Goal: Task Accomplishment & Management: Manage account settings

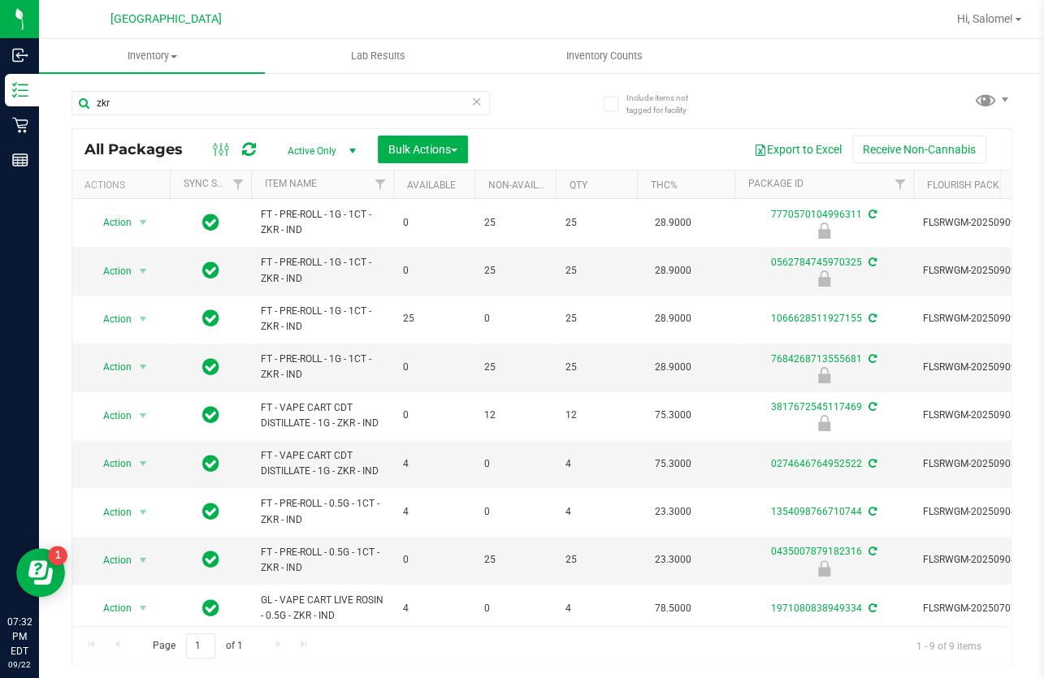
scroll to position [16, 0]
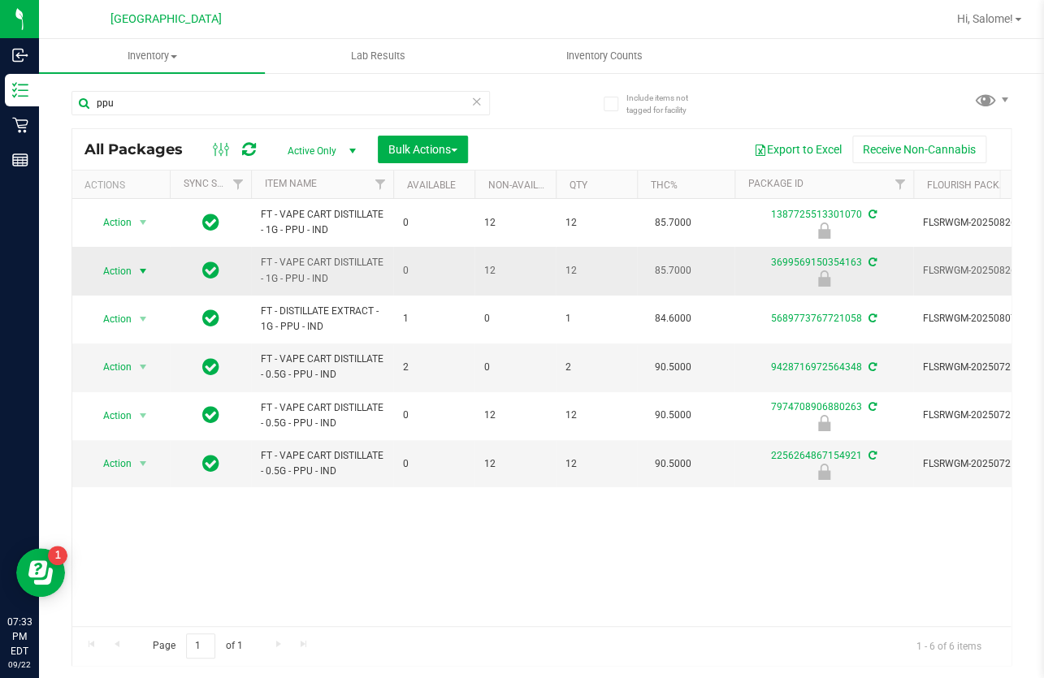
type input "ppu"
click at [141, 274] on span "select" at bounding box center [142, 271] width 13 height 13
click at [154, 472] on li "Unlock package" at bounding box center [140, 484] width 103 height 24
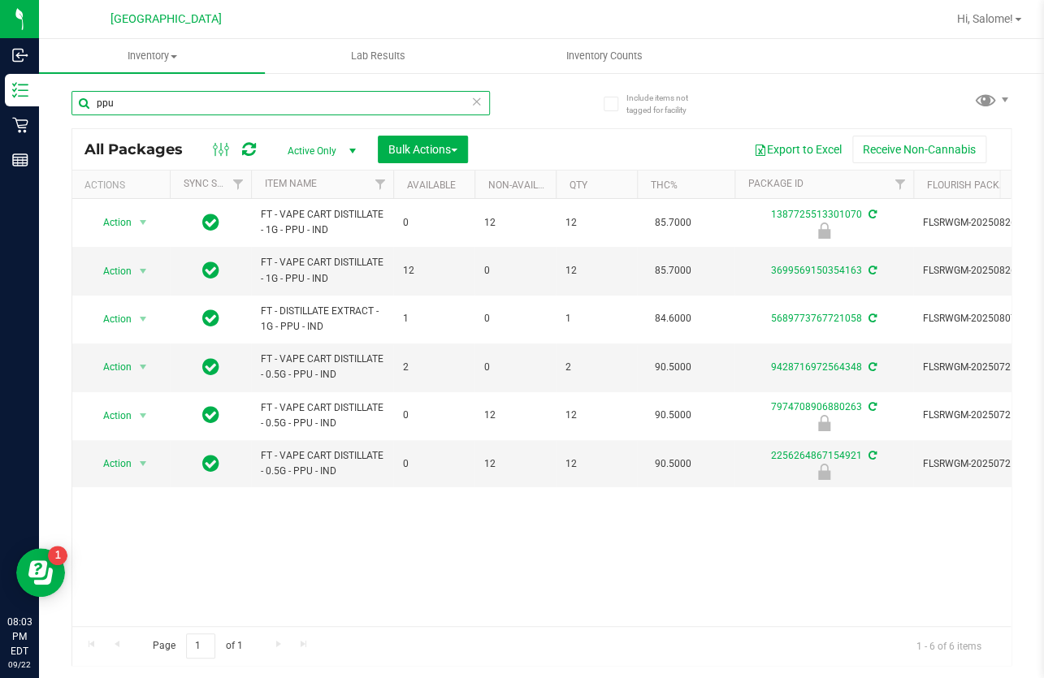
click at [191, 106] on input "ppu" at bounding box center [280, 103] width 418 height 24
click at [193, 106] on input "ppu" at bounding box center [280, 103] width 418 height 24
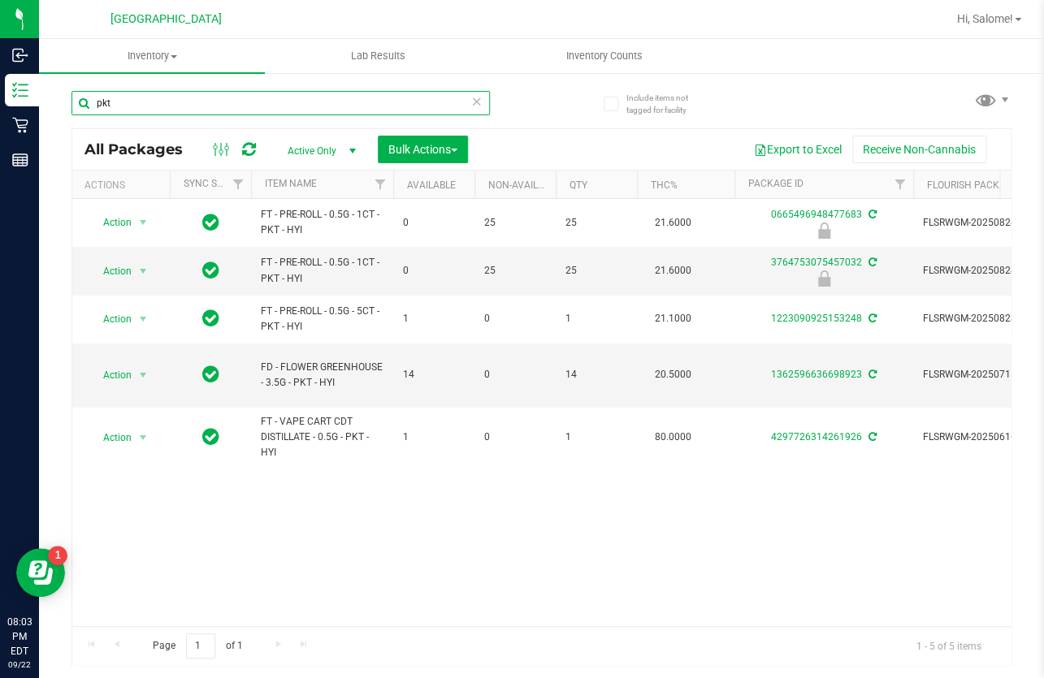
type input "pkt"
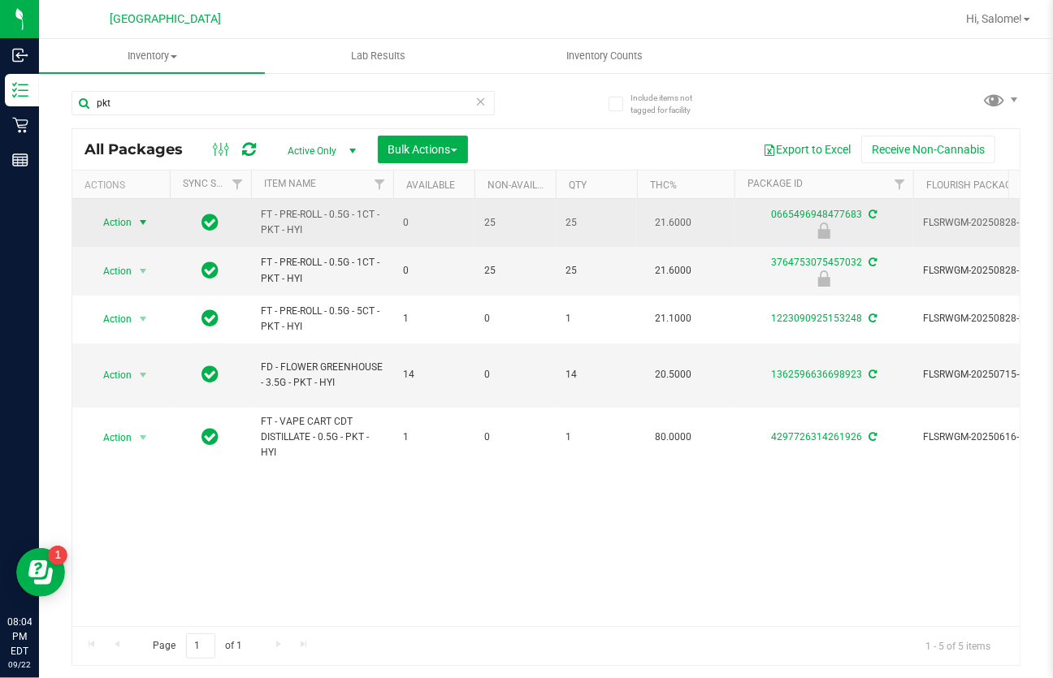
click at [146, 220] on span "select" at bounding box center [142, 222] width 13 height 13
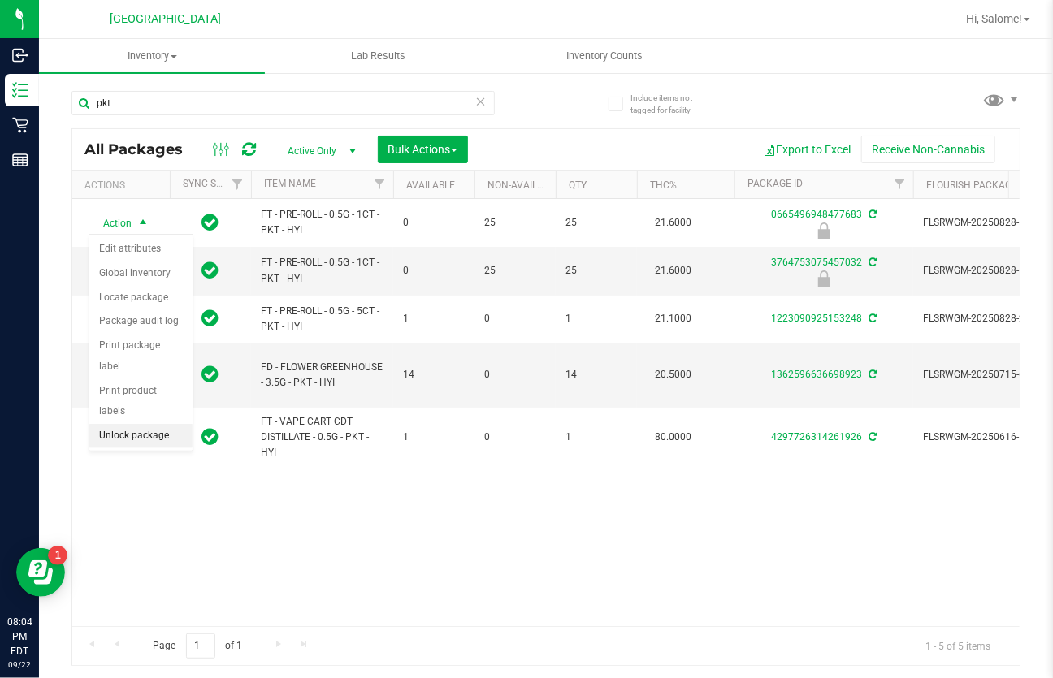
click at [159, 424] on li "Unlock package" at bounding box center [140, 436] width 103 height 24
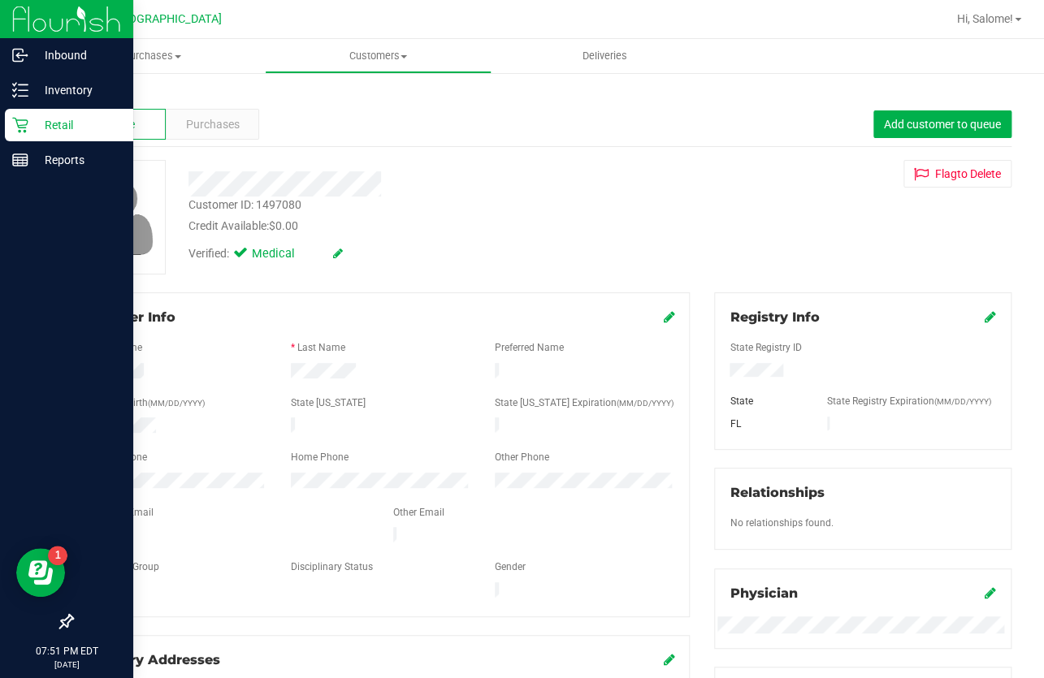
click at [19, 121] on icon at bounding box center [20, 125] width 16 height 16
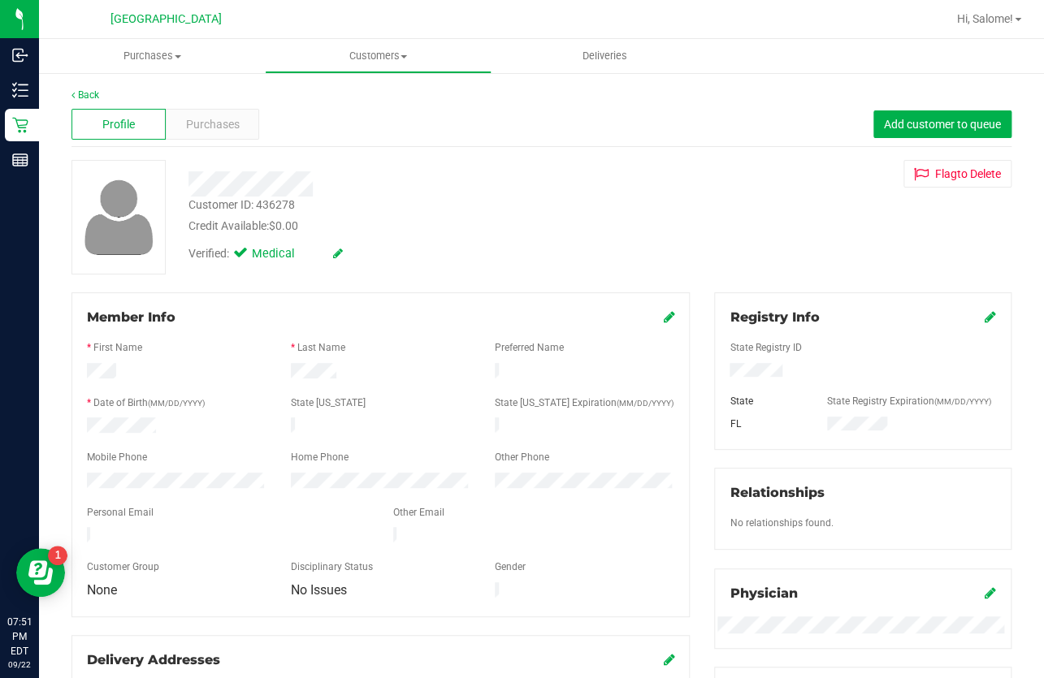
click at [291, 201] on div "Customer ID: 436278" at bounding box center [241, 205] width 106 height 17
copy div "436278"
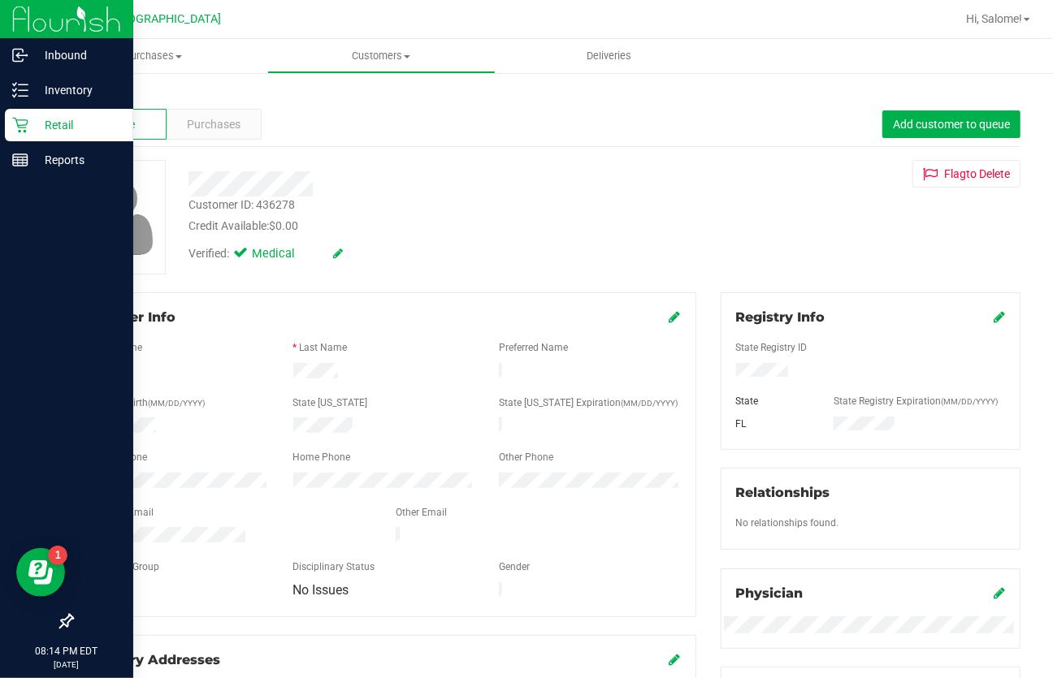
click at [34, 128] on p "Retail" at bounding box center [76, 124] width 97 height 19
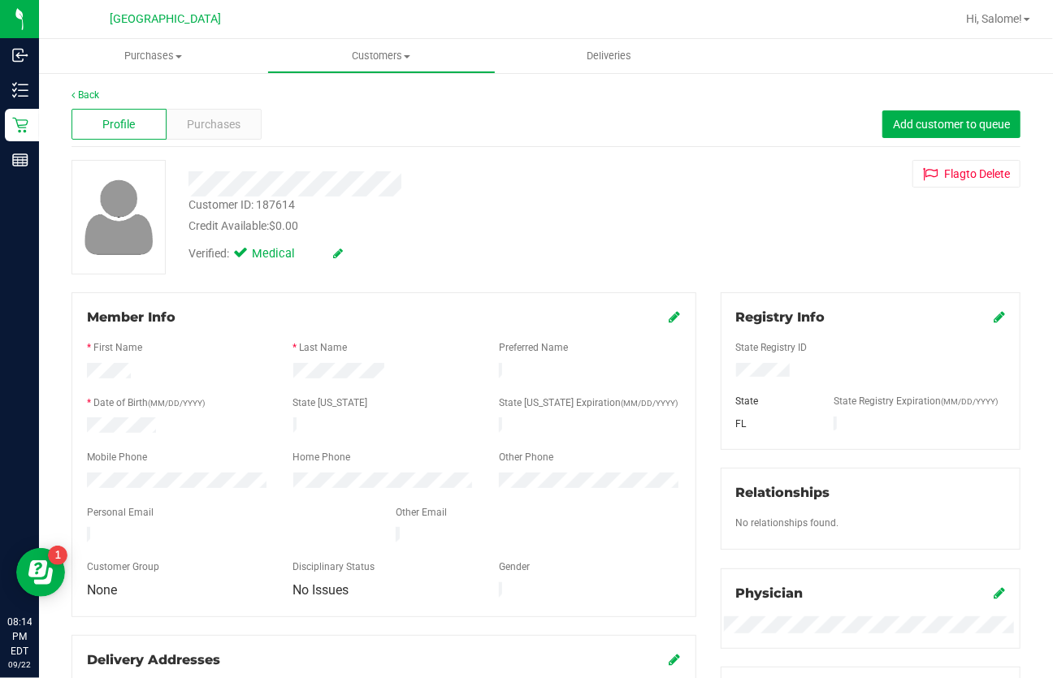
click at [276, 209] on div "Customer ID: 187614" at bounding box center [241, 205] width 106 height 17
copy div "187614"
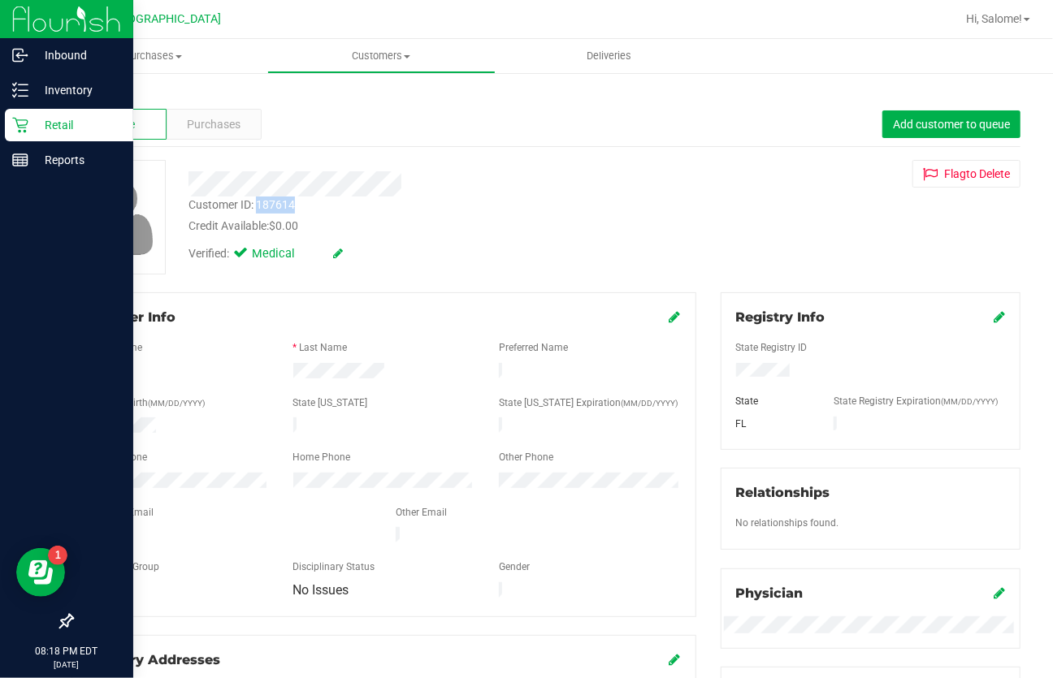
click at [35, 118] on p "Retail" at bounding box center [76, 124] width 97 height 19
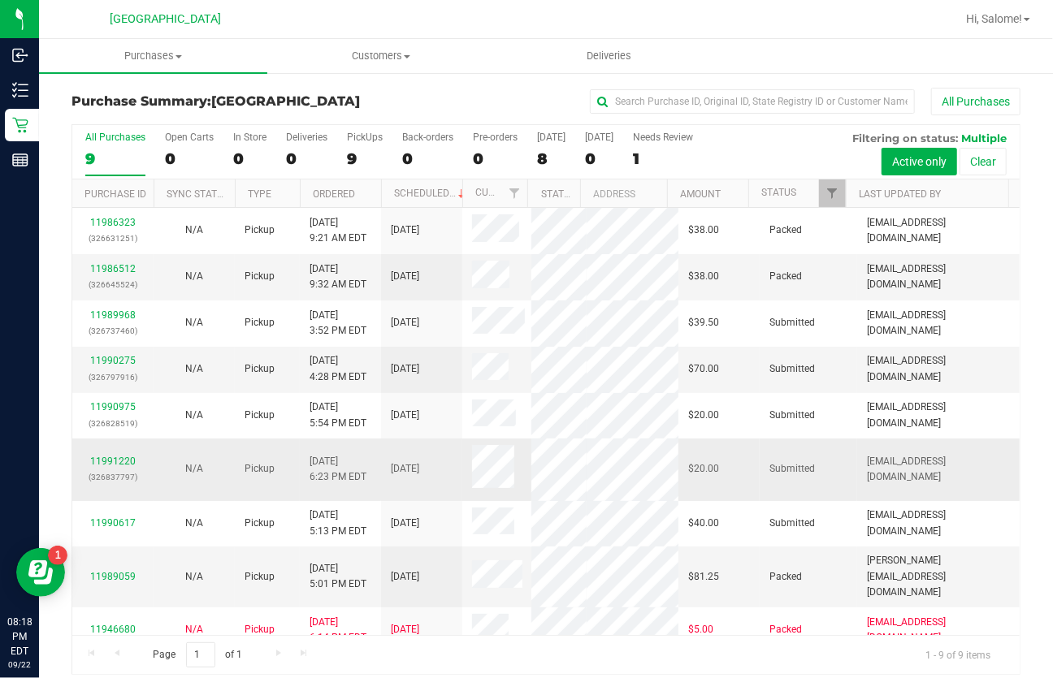
click at [470, 452] on td at bounding box center [496, 470] width 69 height 62
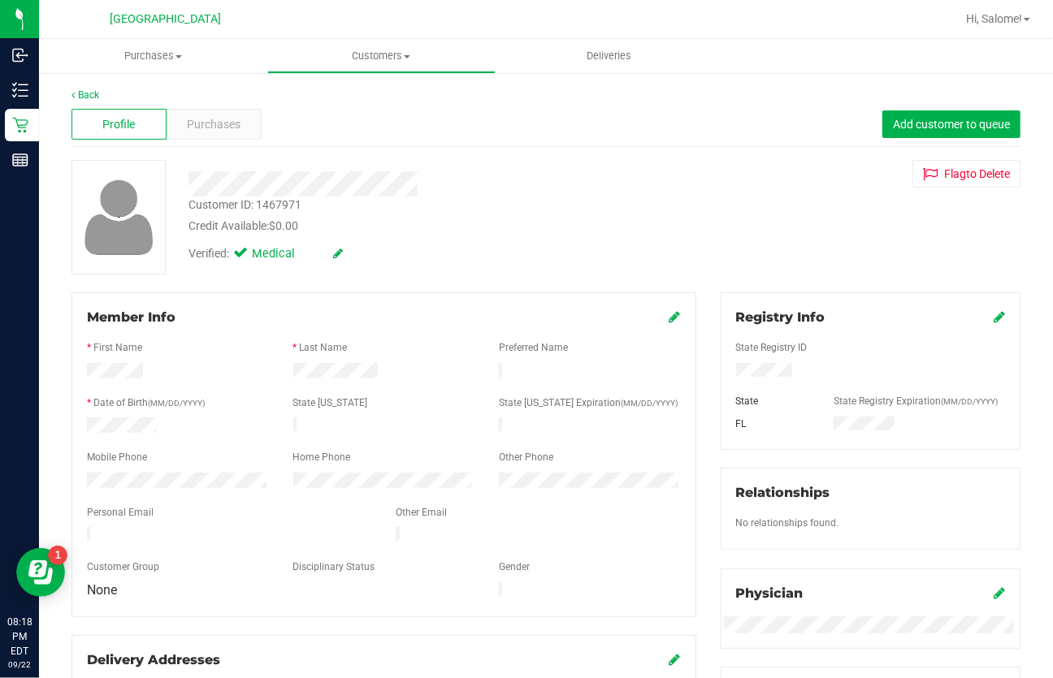
click at [266, 203] on div "Customer ID: 1467971" at bounding box center [244, 205] width 113 height 17
copy div "1467971"
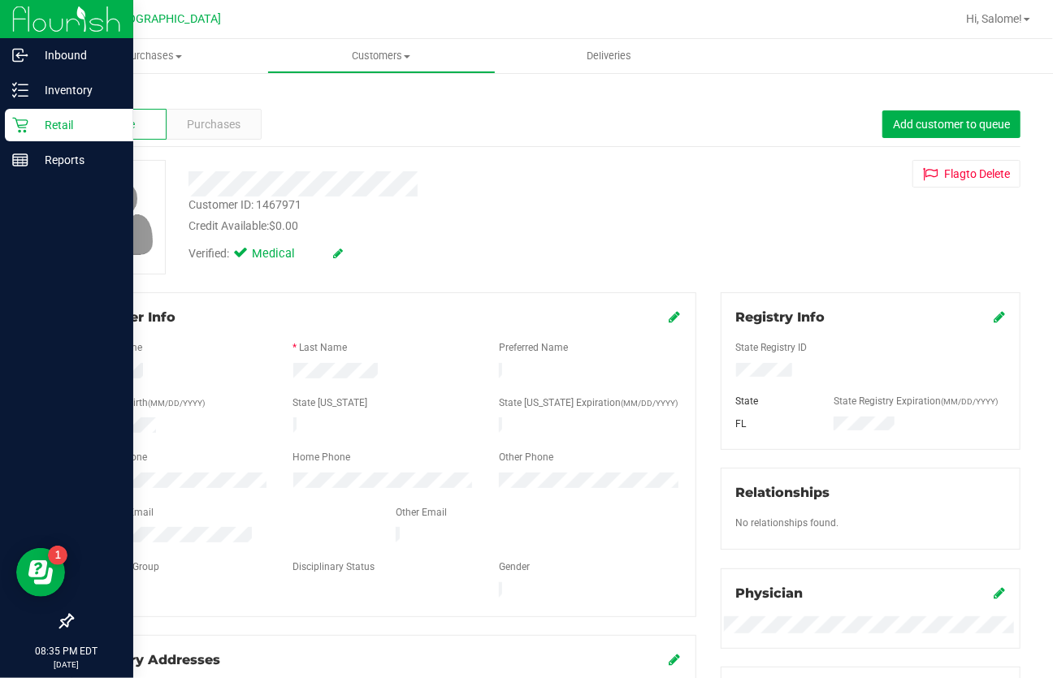
click at [21, 128] on icon at bounding box center [19, 125] width 15 height 15
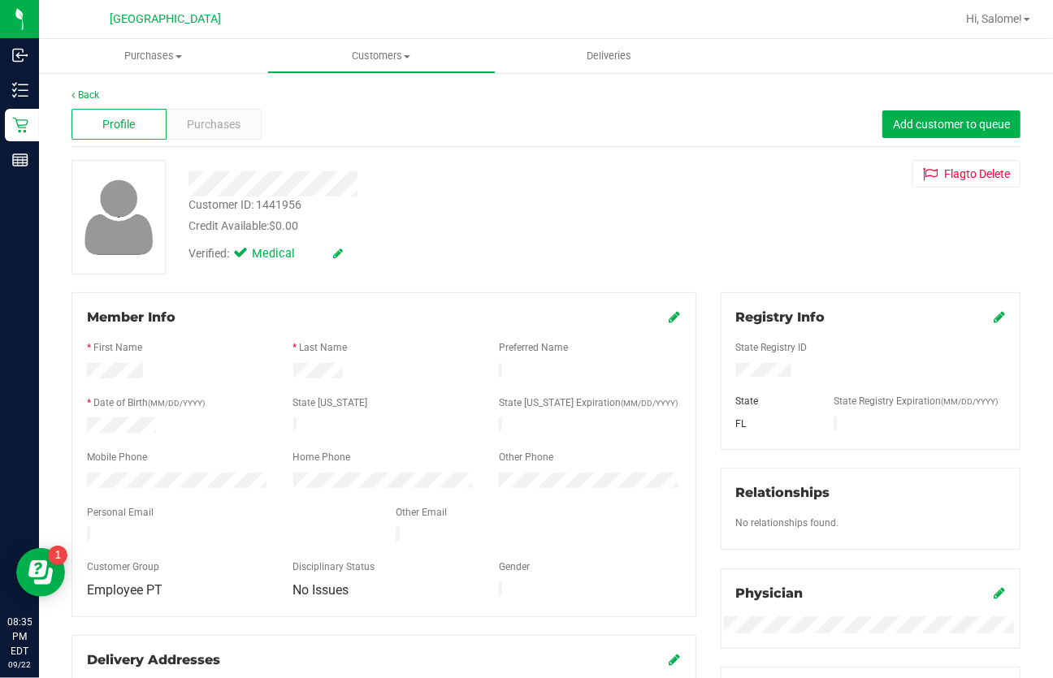
click at [292, 201] on div "Customer ID: 1441956" at bounding box center [244, 205] width 113 height 17
copy div "1441956"
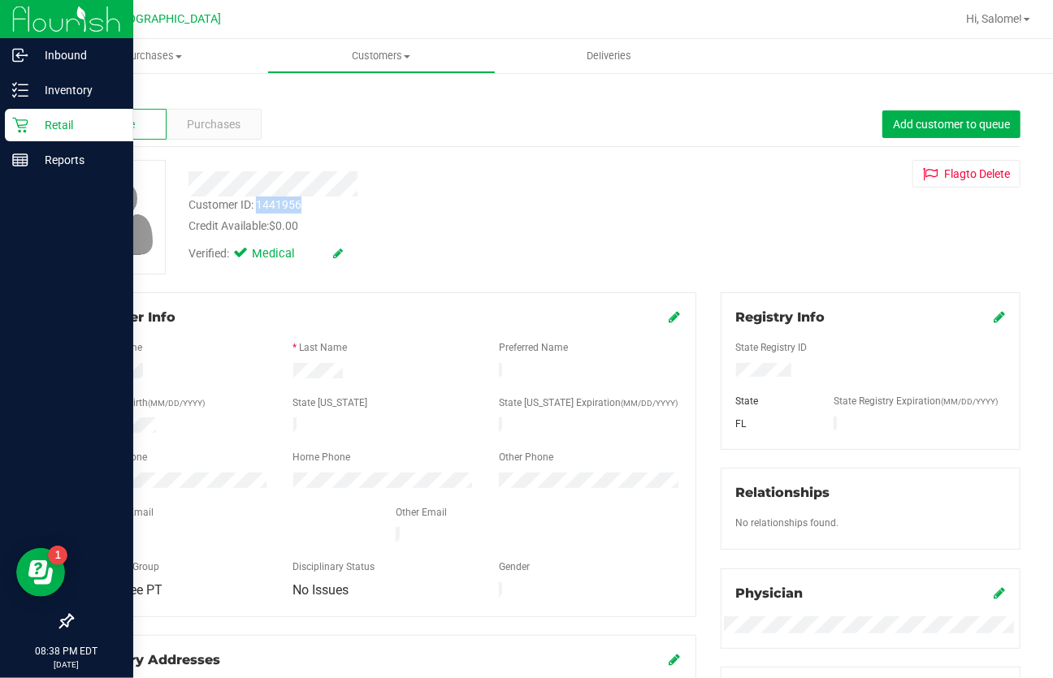
click at [27, 122] on icon at bounding box center [19, 125] width 15 height 15
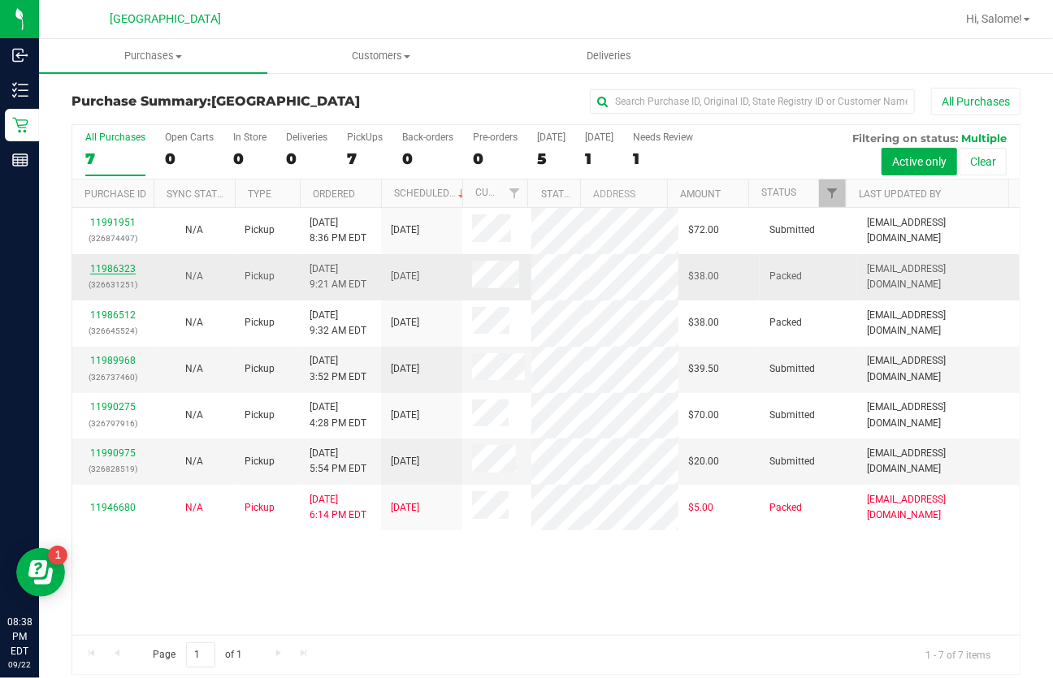
click at [128, 268] on link "11986323" at bounding box center [112, 268] width 45 height 11
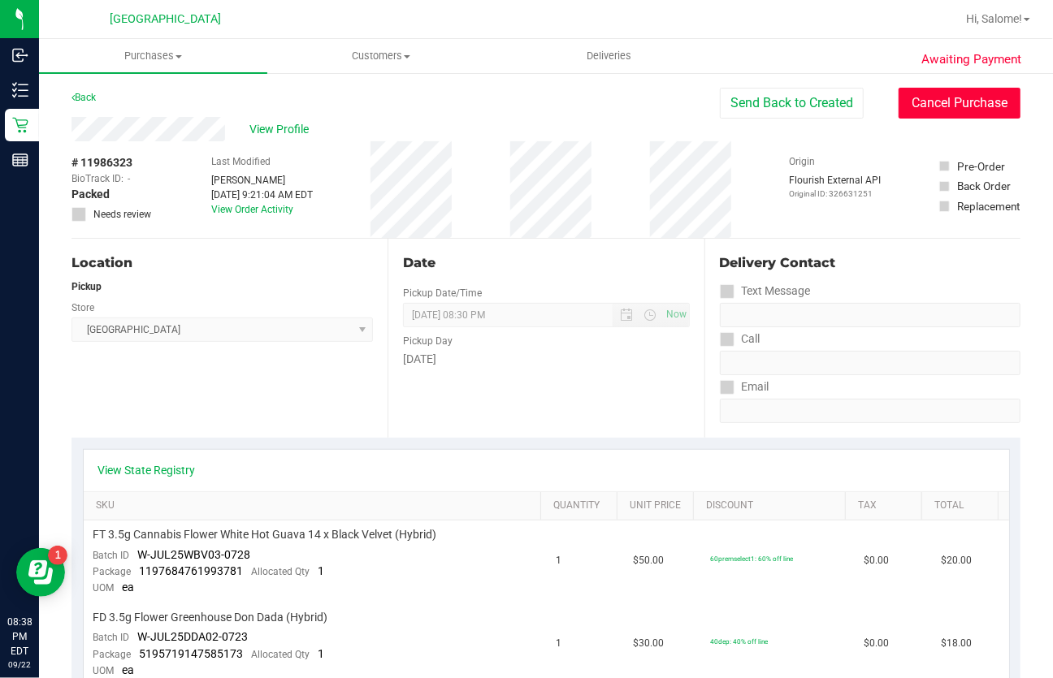
click at [943, 106] on button "Cancel Purchase" at bounding box center [959, 103] width 122 height 31
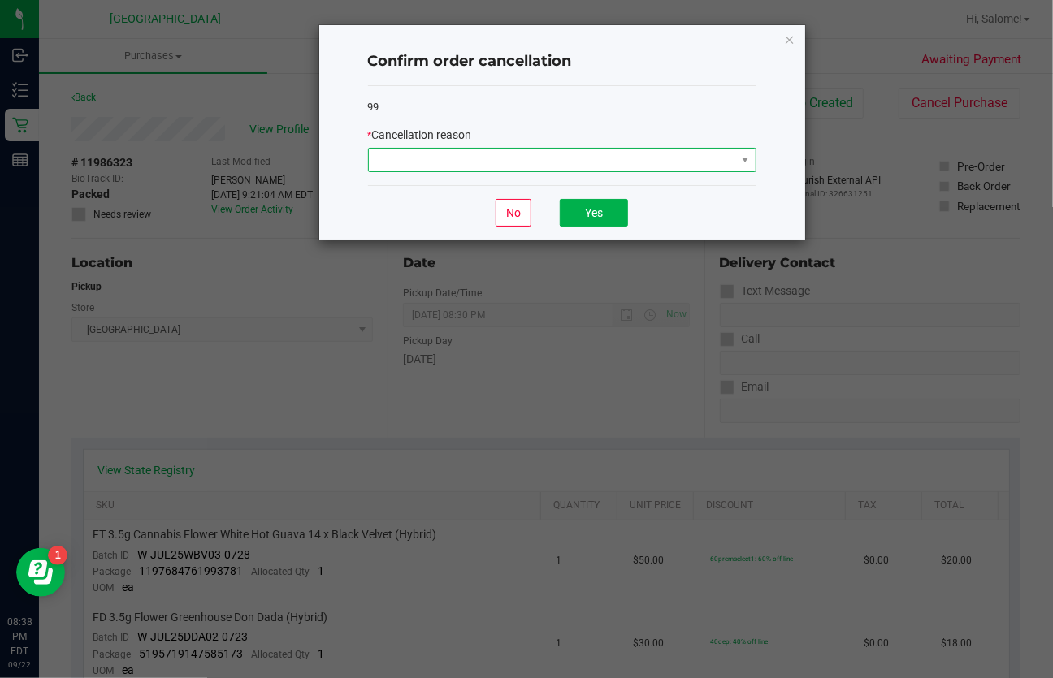
click at [555, 166] on span at bounding box center [552, 160] width 366 height 23
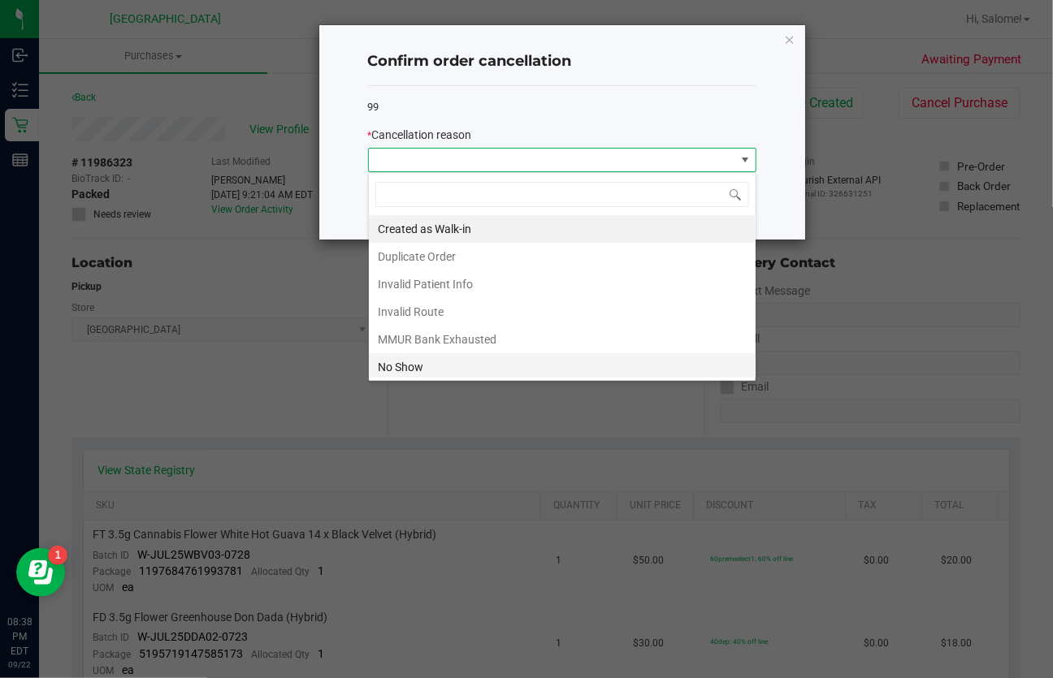
scroll to position [24, 388]
click at [452, 366] on li "No Show" at bounding box center [562, 367] width 387 height 28
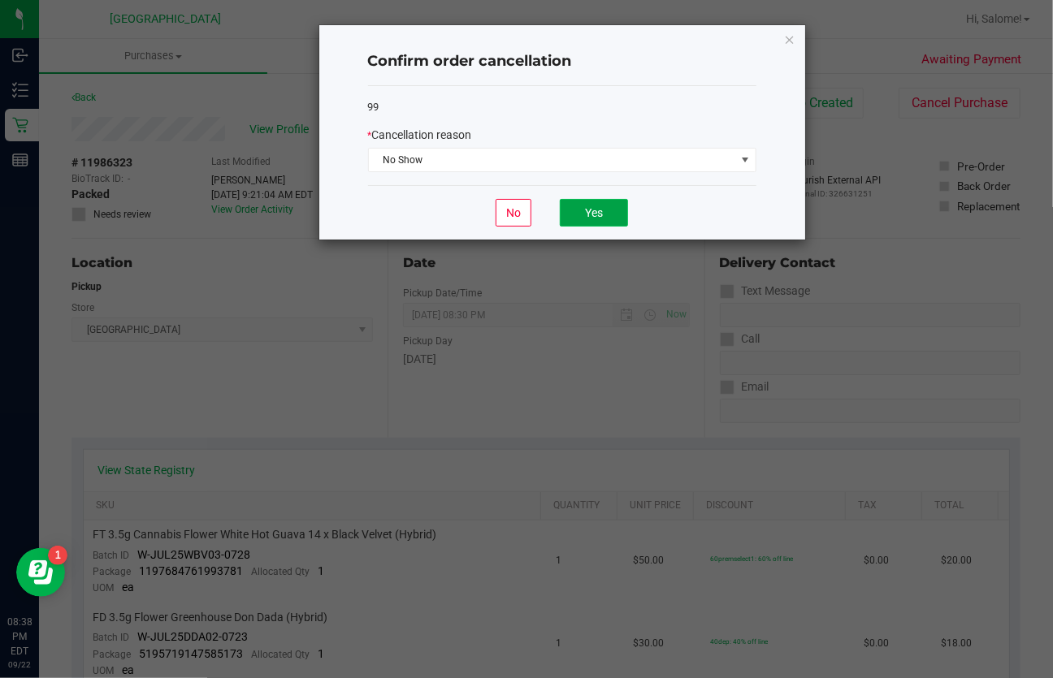
click at [609, 220] on button "Yes" at bounding box center [594, 213] width 68 height 28
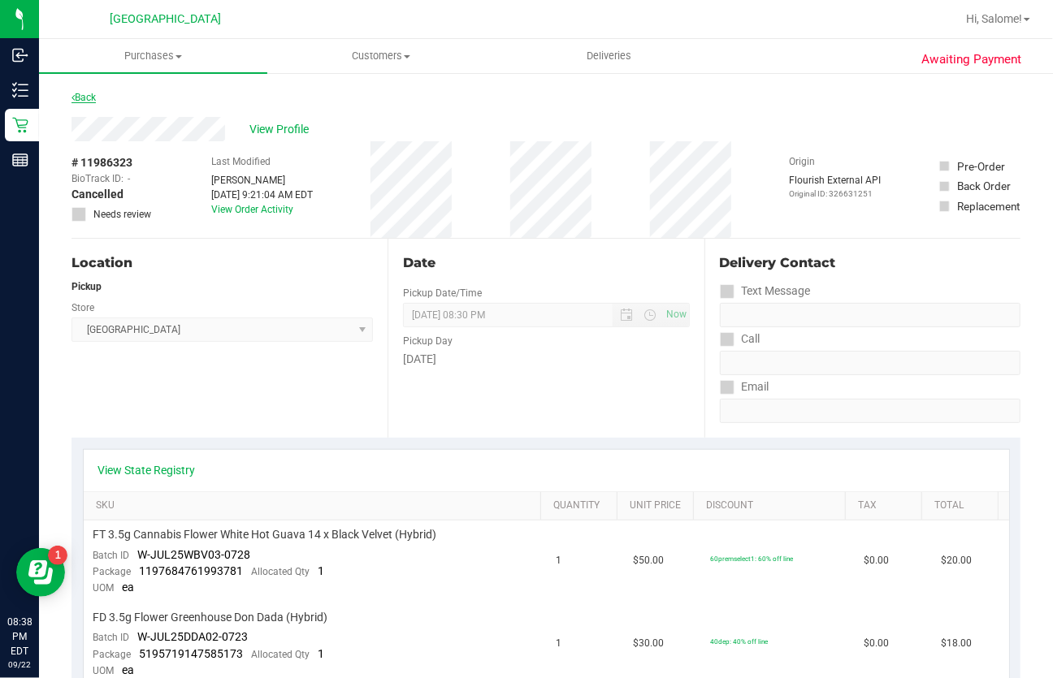
click at [81, 102] on link "Back" at bounding box center [83, 97] width 24 height 11
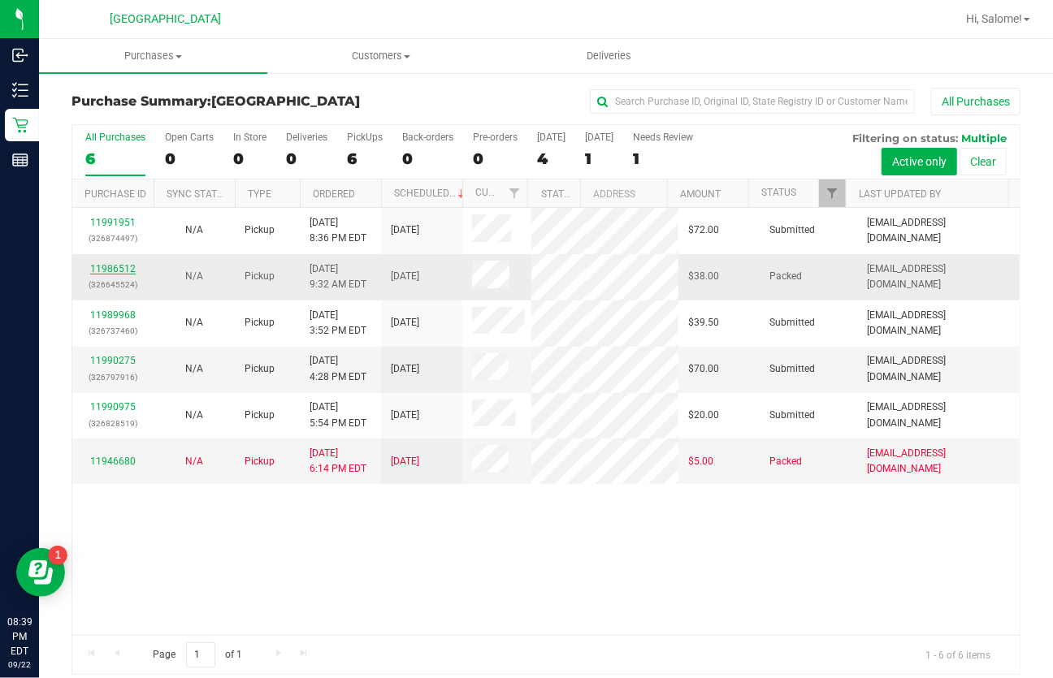
click at [111, 266] on link "11986512" at bounding box center [112, 268] width 45 height 11
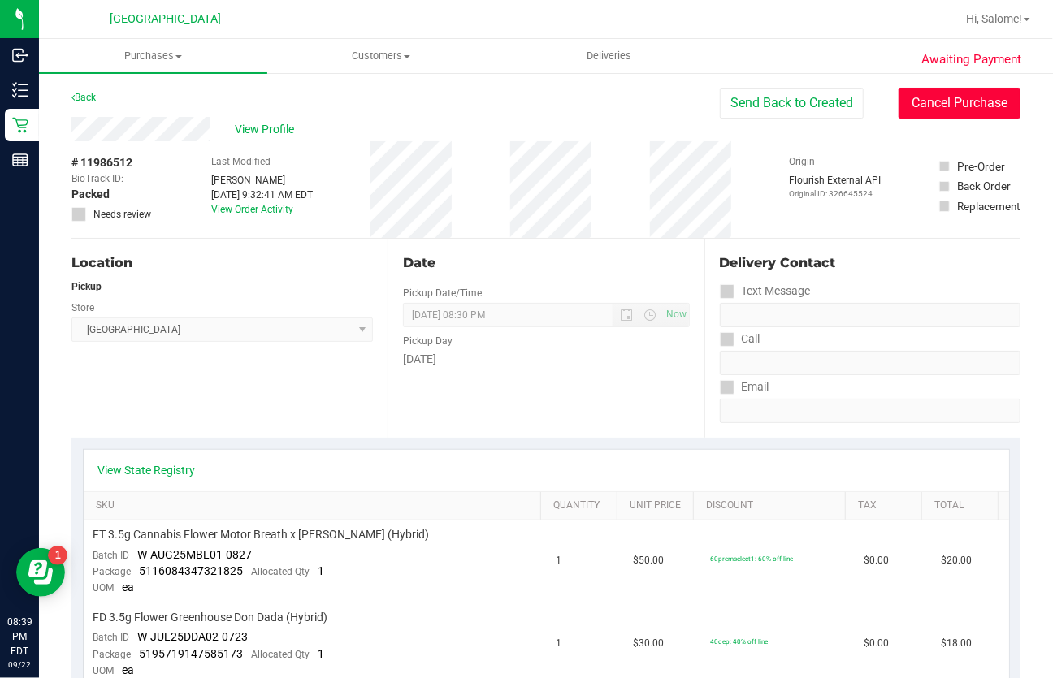
click at [908, 106] on button "Cancel Purchase" at bounding box center [959, 103] width 122 height 31
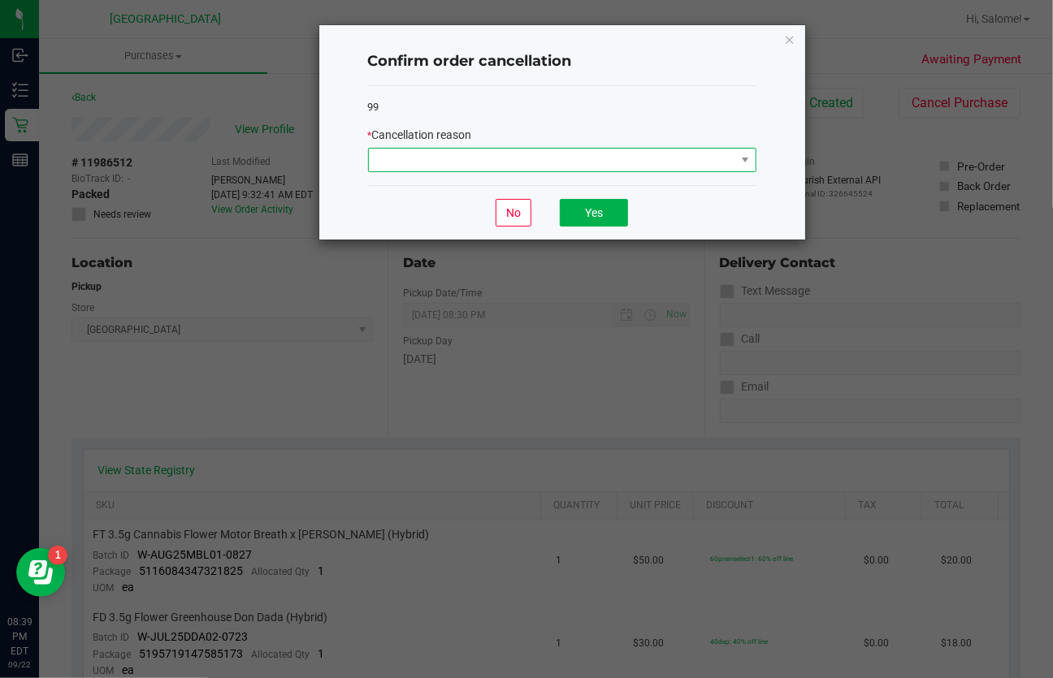
click at [682, 159] on span at bounding box center [552, 160] width 366 height 23
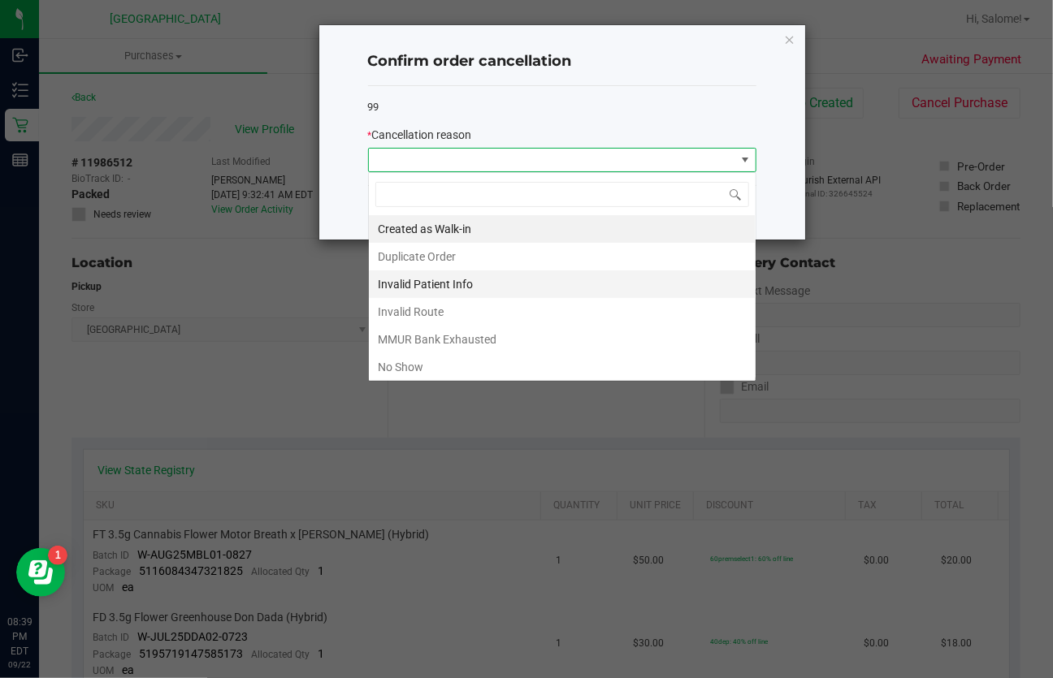
scroll to position [24, 388]
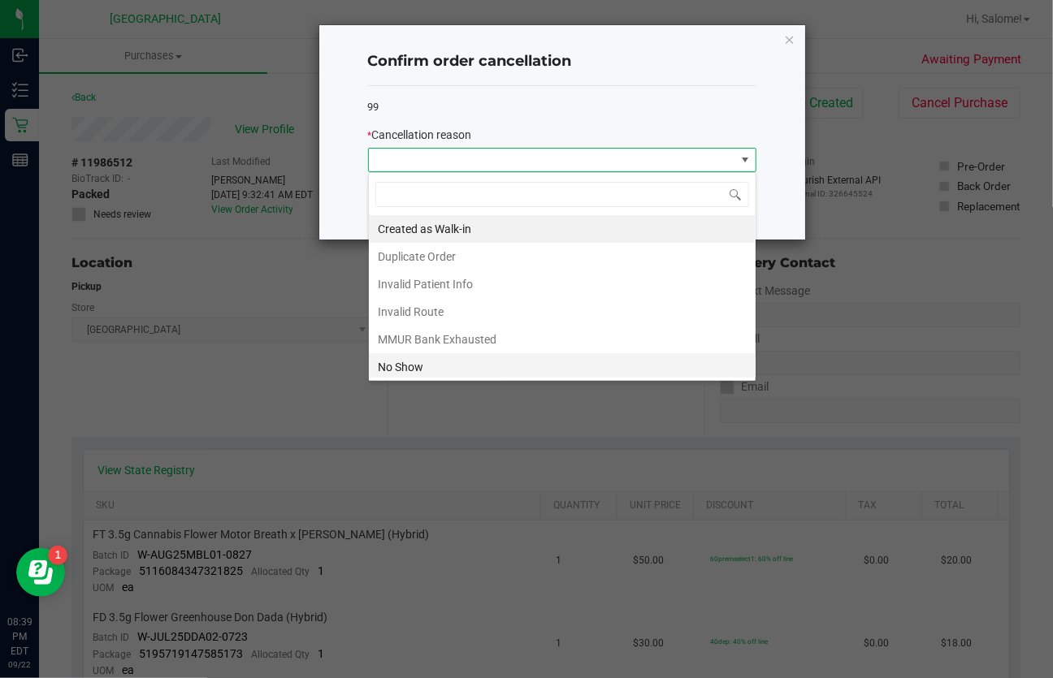
click at [444, 362] on li "No Show" at bounding box center [562, 367] width 387 height 28
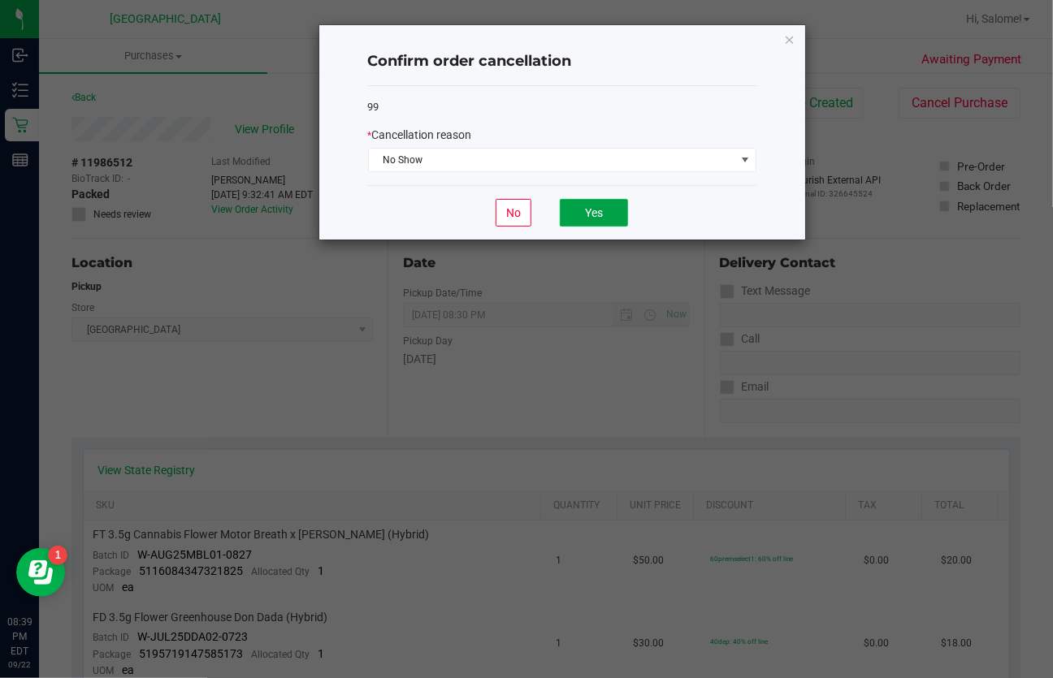
click at [573, 210] on button "Yes" at bounding box center [594, 213] width 68 height 28
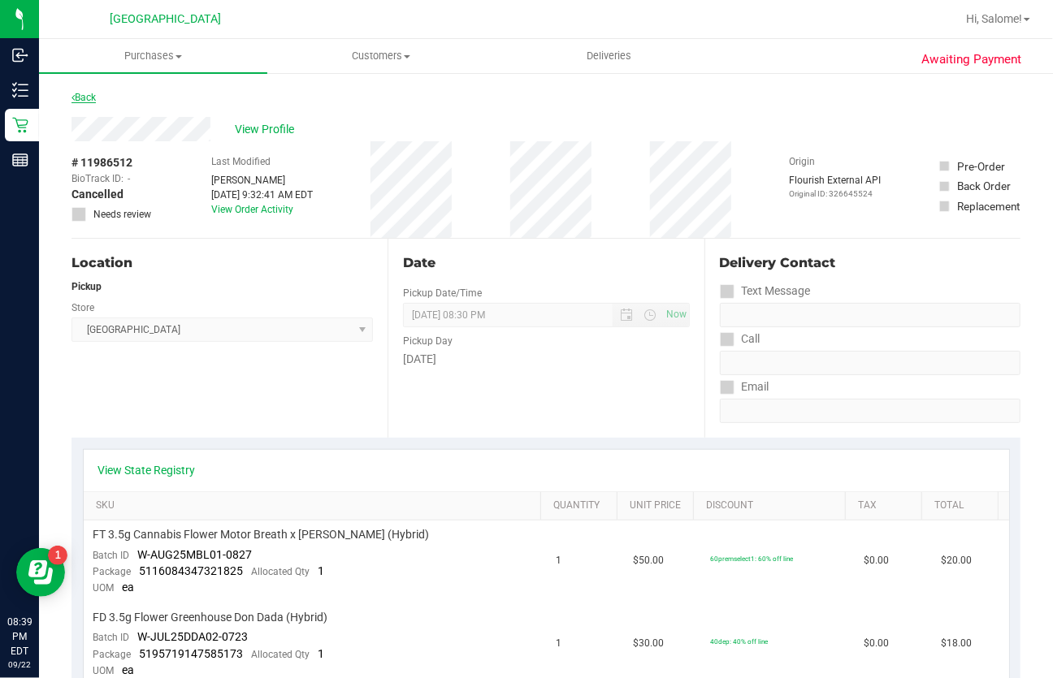
click at [96, 98] on link "Back" at bounding box center [83, 97] width 24 height 11
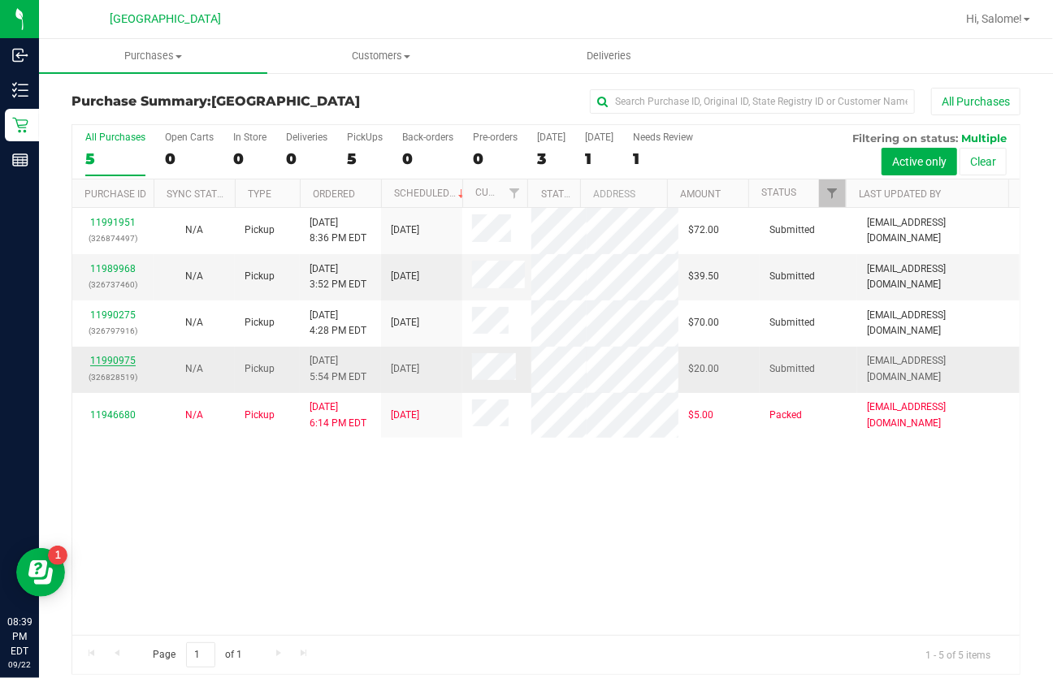
click at [115, 357] on link "11990975" at bounding box center [112, 360] width 45 height 11
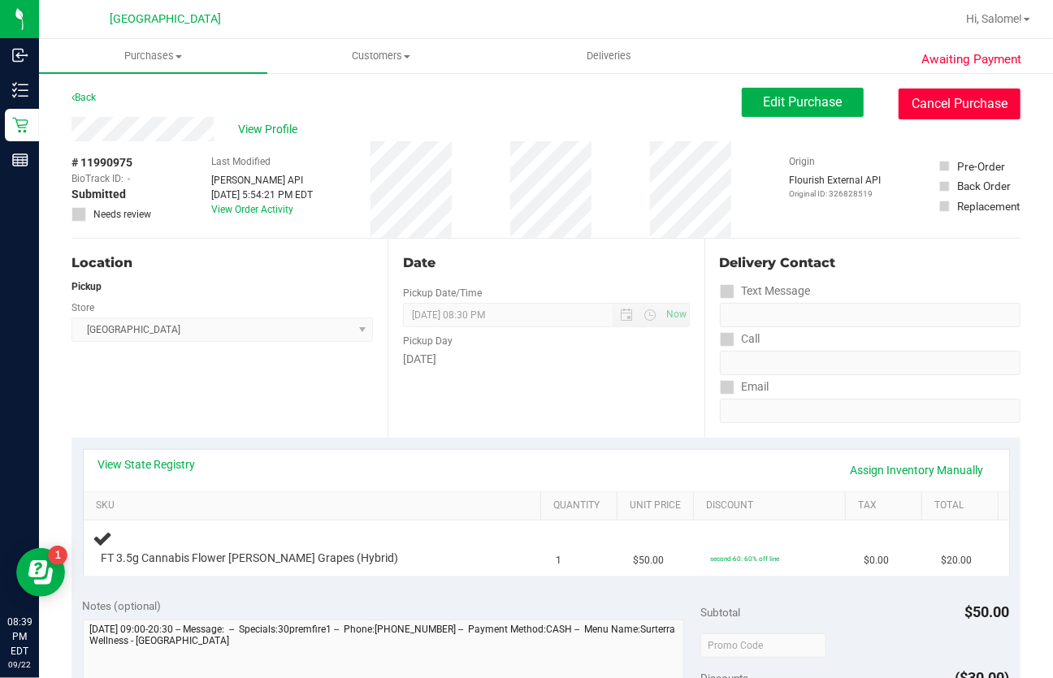
click at [983, 97] on button "Cancel Purchase" at bounding box center [959, 104] width 122 height 31
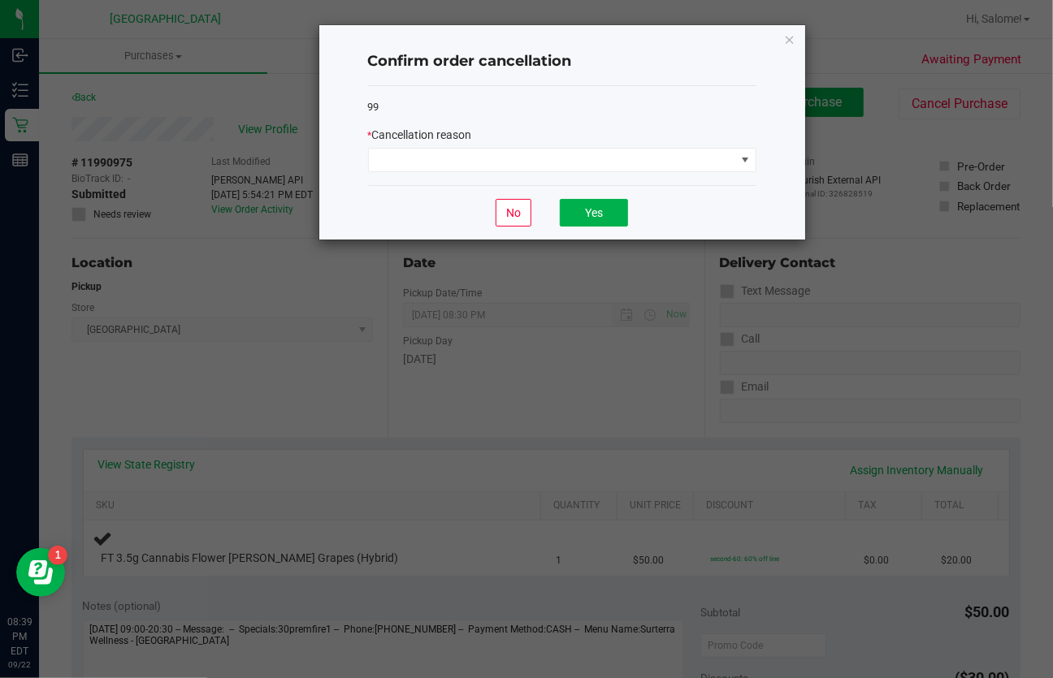
click at [625, 145] on div "* Cancellation reason" at bounding box center [562, 149] width 388 height 45
click at [622, 161] on span at bounding box center [552, 160] width 366 height 23
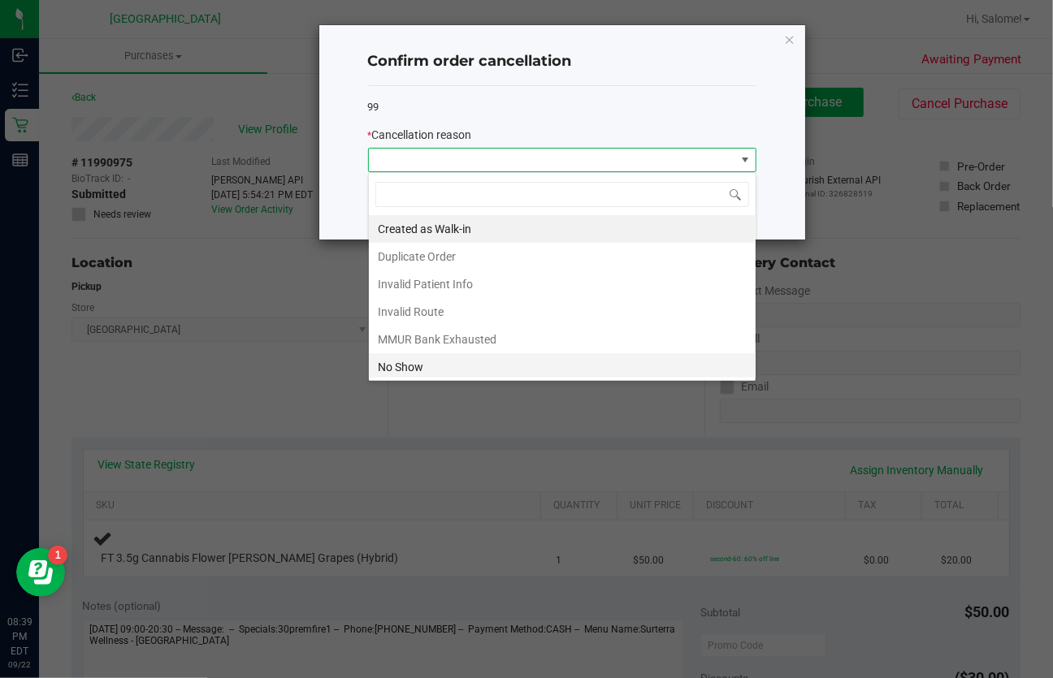
scroll to position [24, 388]
click at [413, 371] on li "No Show" at bounding box center [562, 367] width 387 height 28
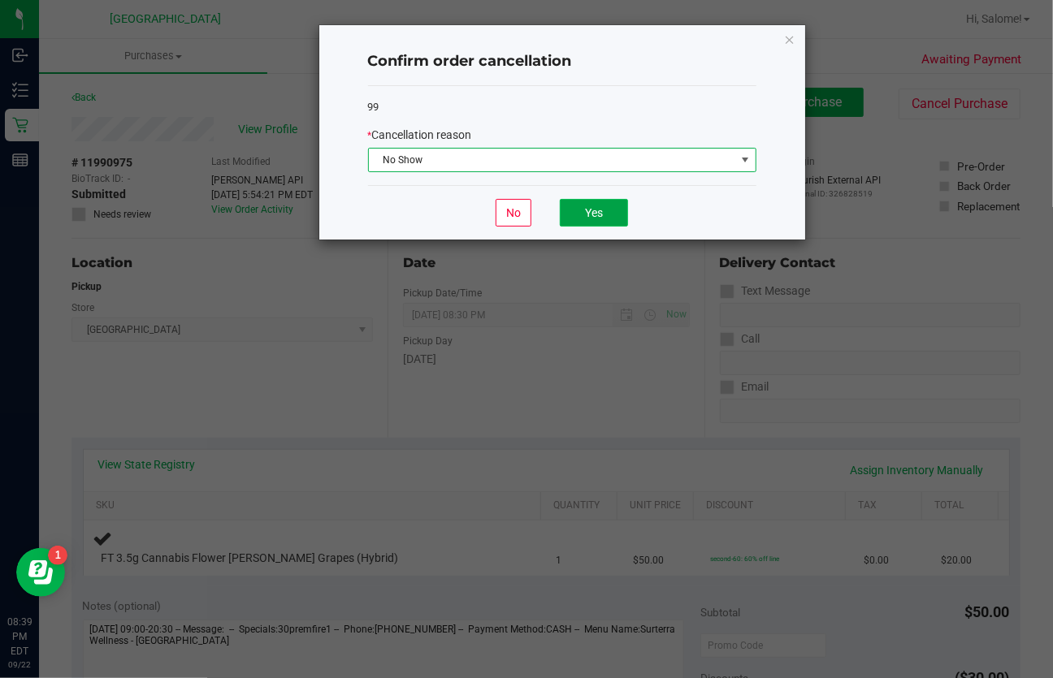
click at [591, 202] on button "Yes" at bounding box center [594, 213] width 68 height 28
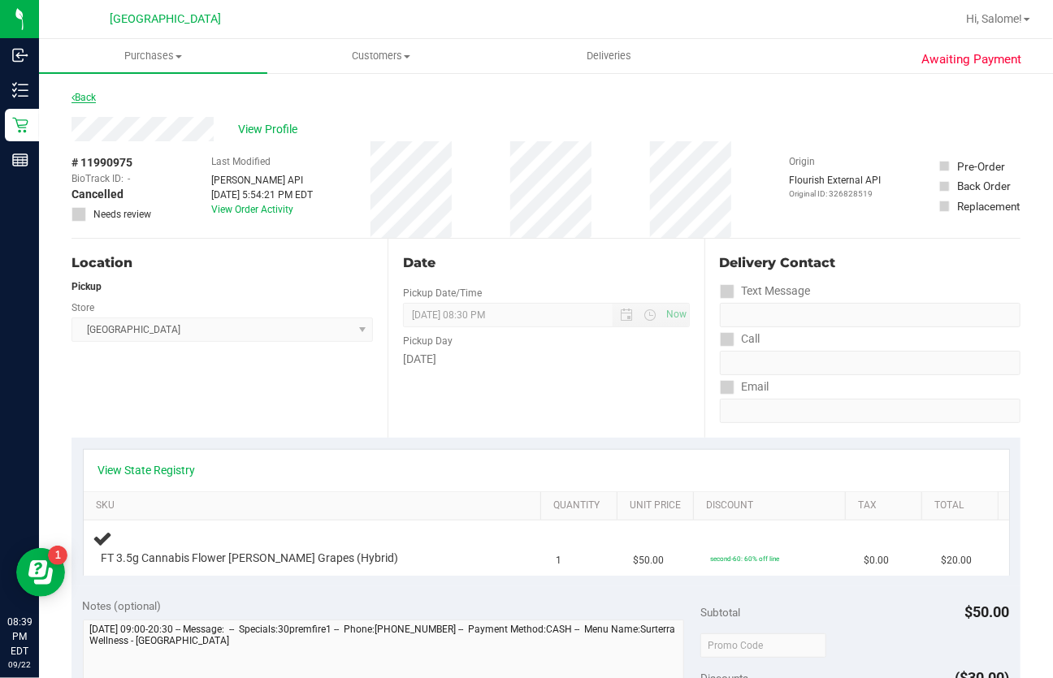
click at [96, 96] on link "Back" at bounding box center [83, 97] width 24 height 11
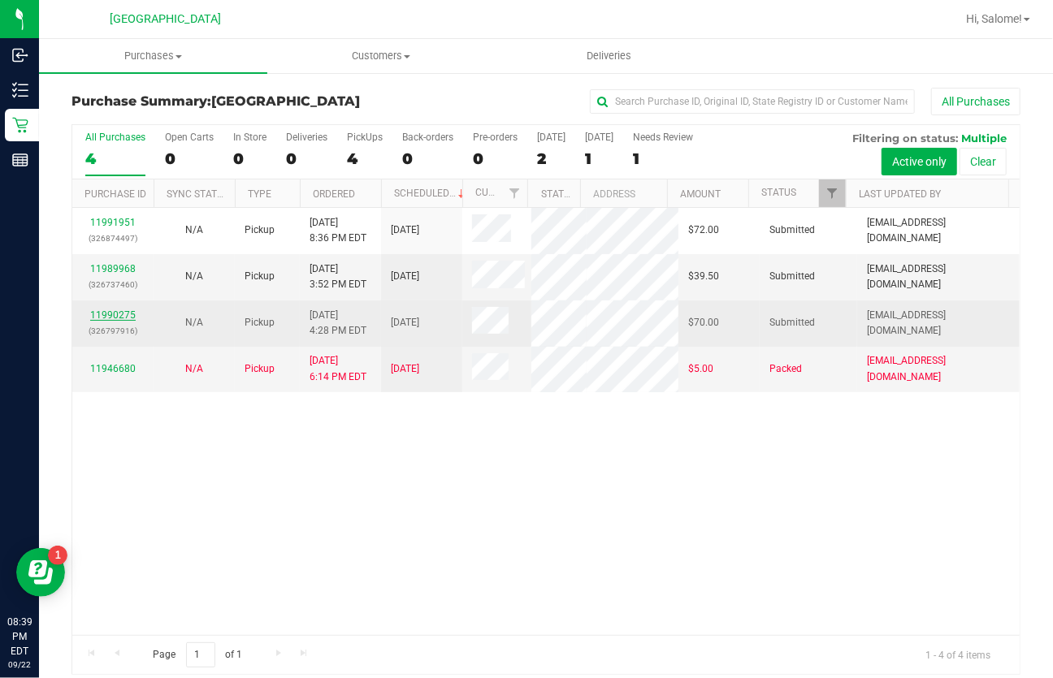
click at [126, 310] on link "11990275" at bounding box center [112, 315] width 45 height 11
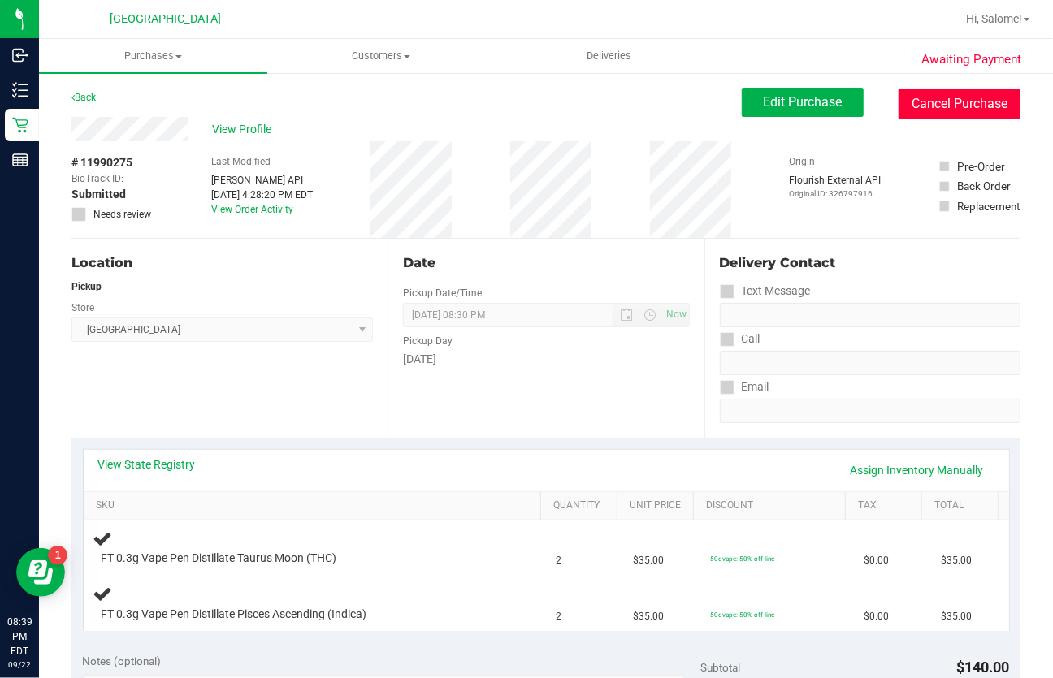
click at [947, 90] on button "Cancel Purchase" at bounding box center [959, 104] width 122 height 31
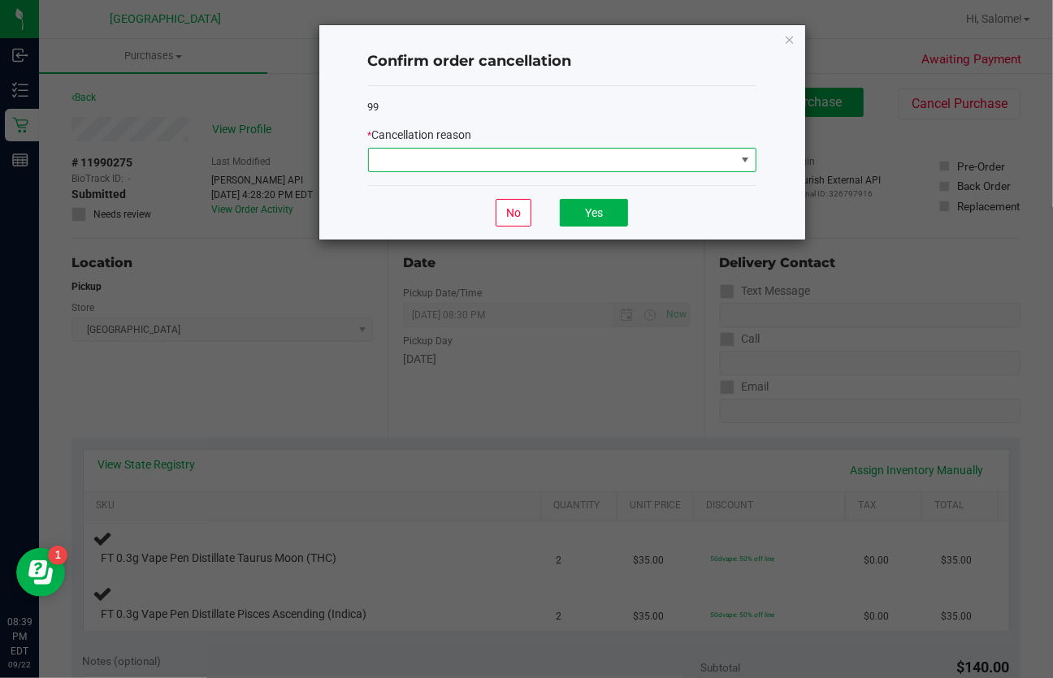
click at [605, 162] on span at bounding box center [552, 160] width 366 height 23
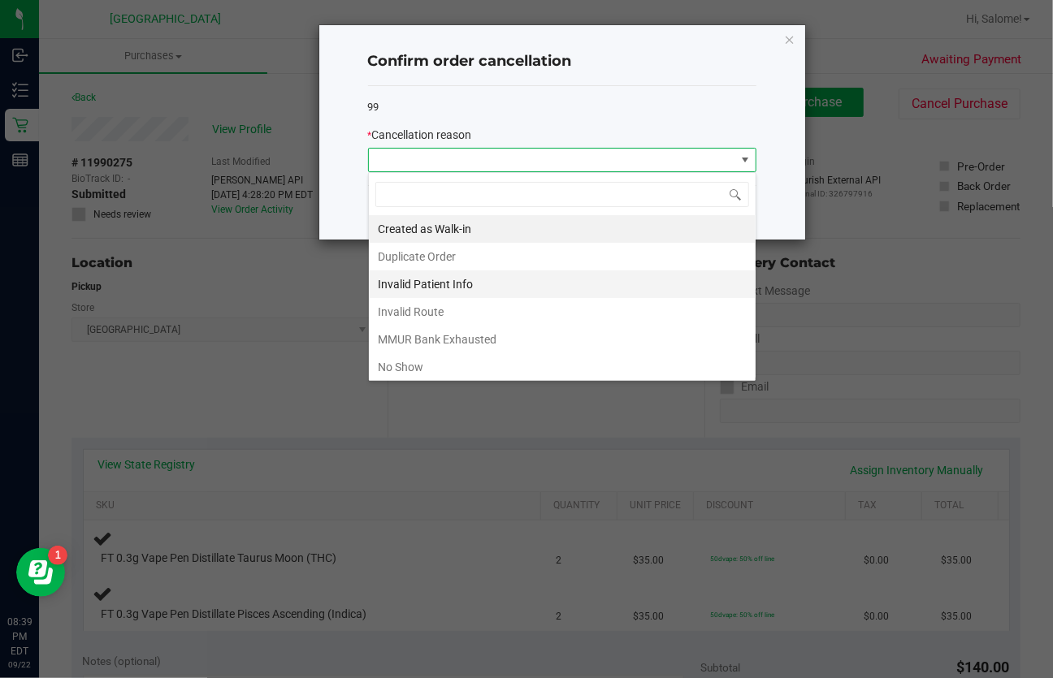
scroll to position [24, 388]
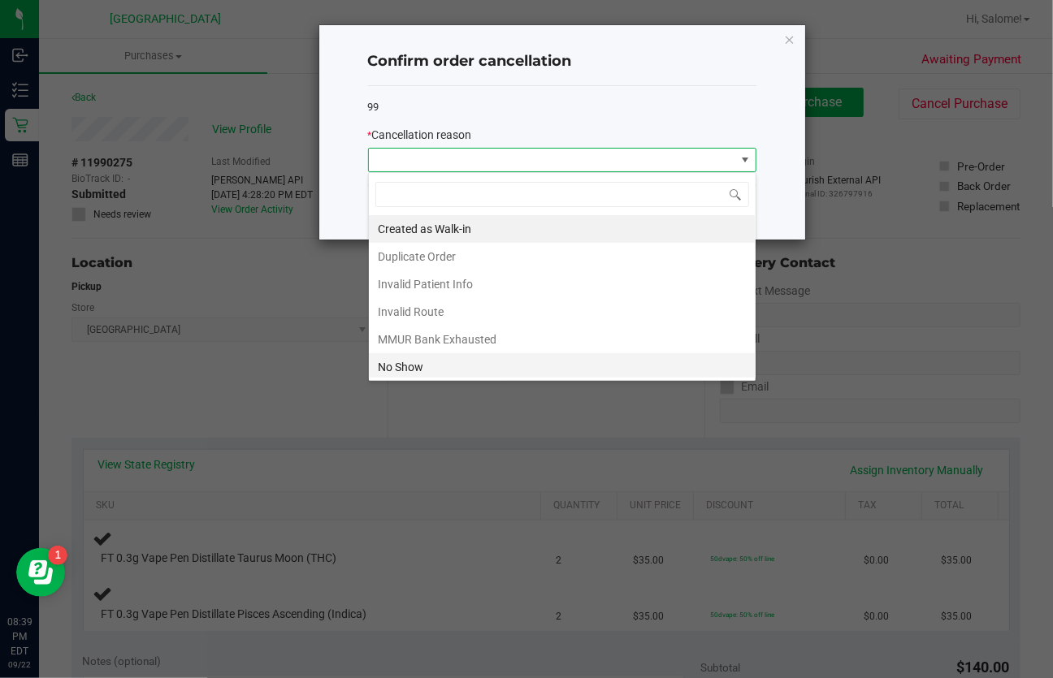
click at [457, 375] on li "No Show" at bounding box center [562, 367] width 387 height 28
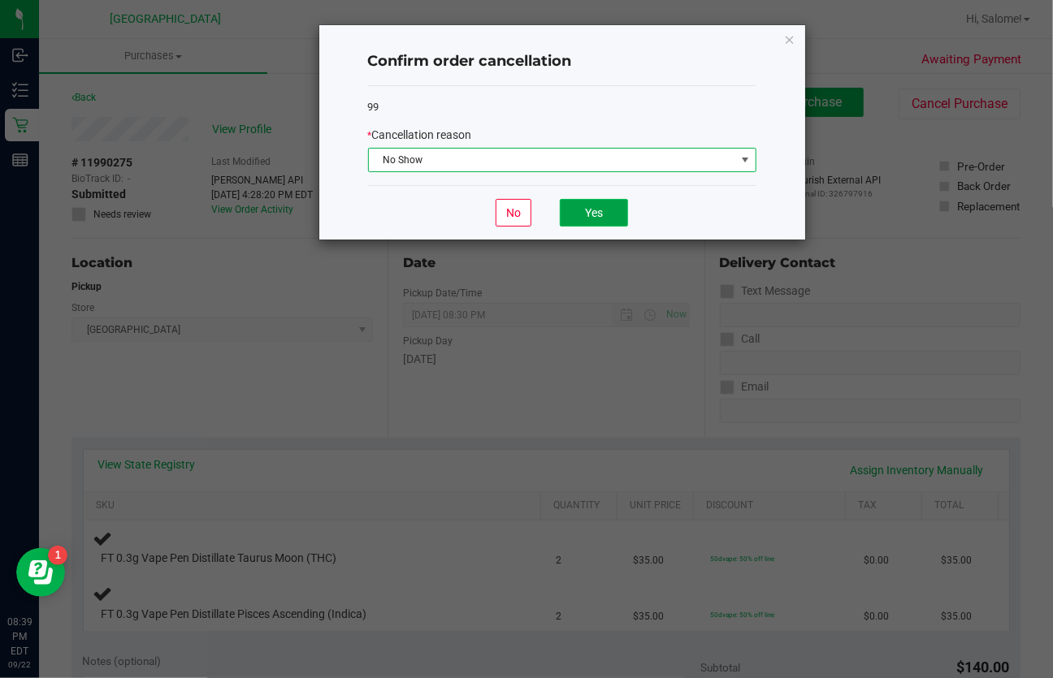
click at [585, 214] on button "Yes" at bounding box center [594, 213] width 68 height 28
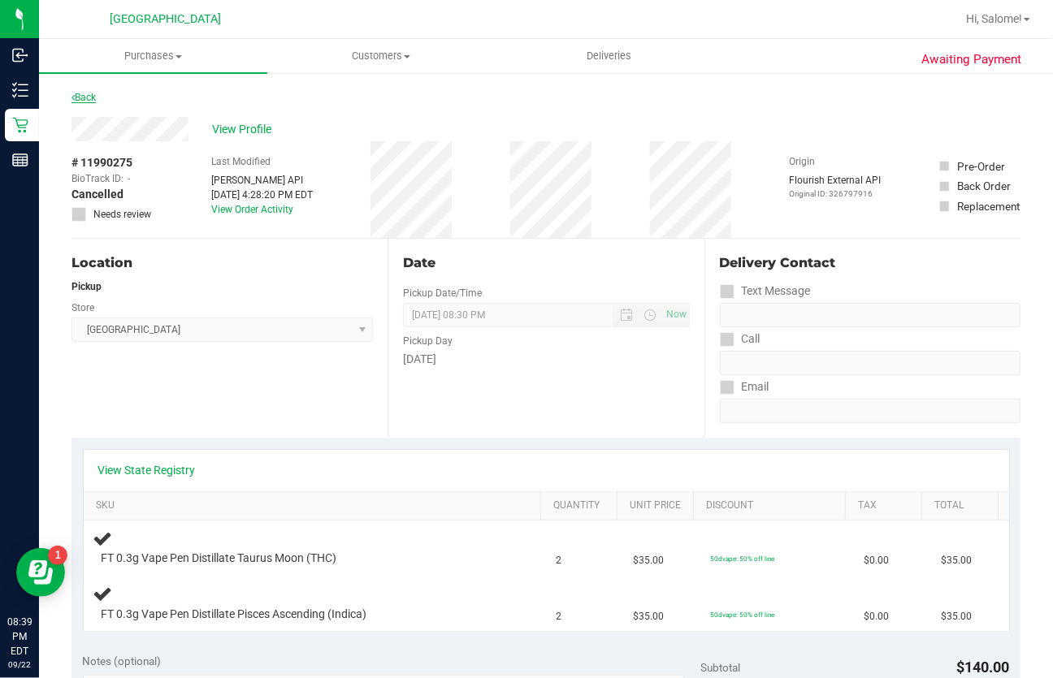
click at [86, 98] on link "Back" at bounding box center [83, 97] width 24 height 11
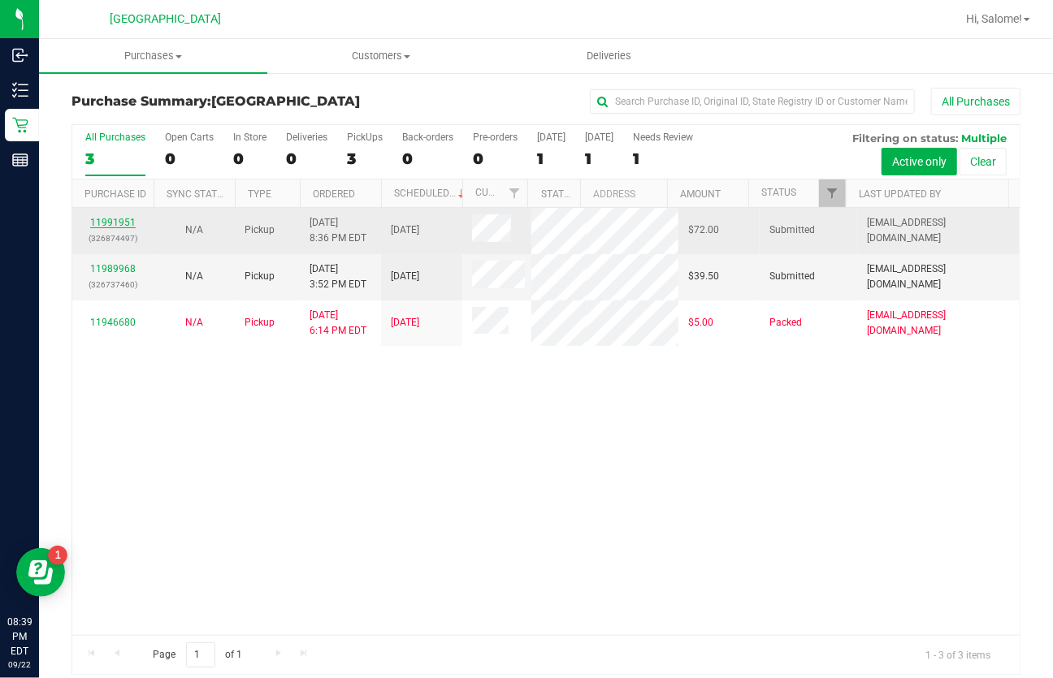
click at [118, 225] on link "11991951" at bounding box center [112, 222] width 45 height 11
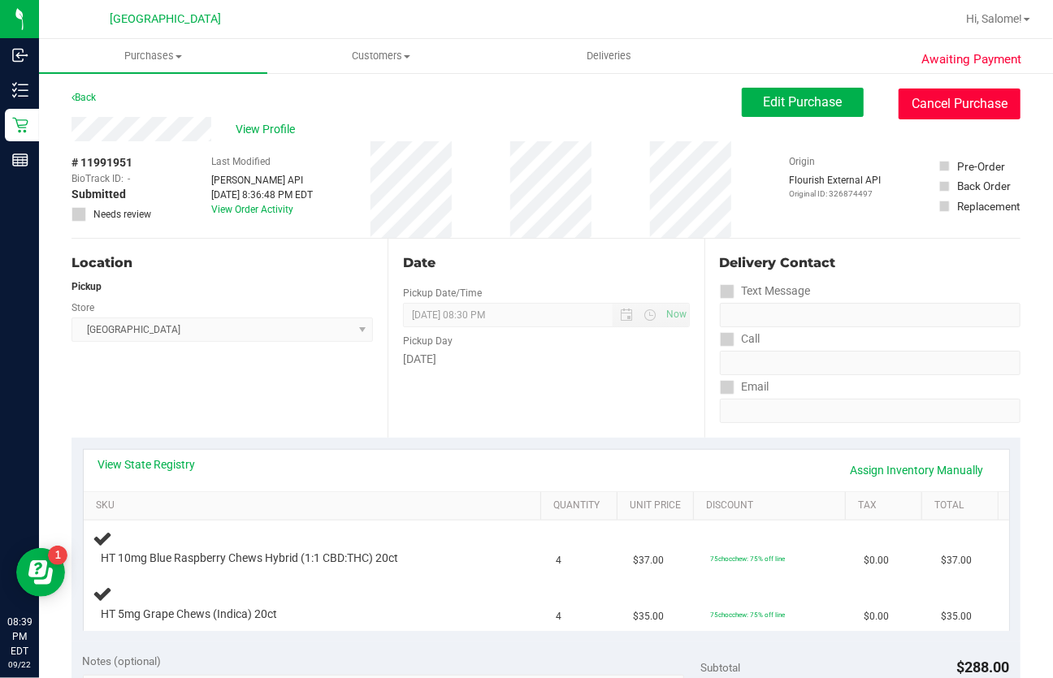
click at [968, 100] on button "Cancel Purchase" at bounding box center [959, 104] width 122 height 31
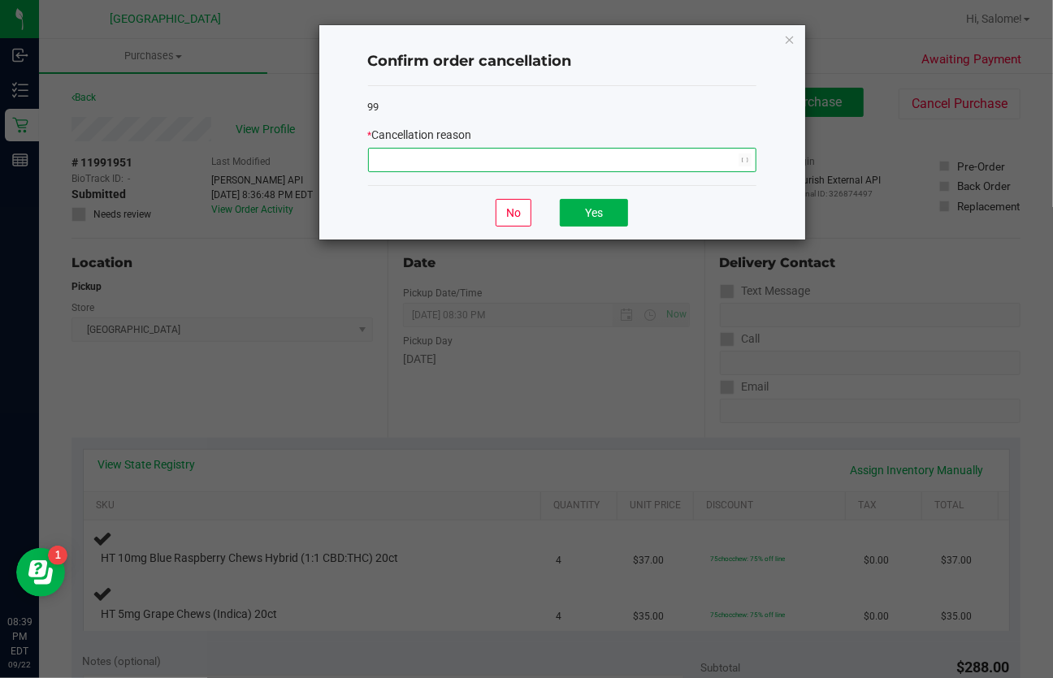
click at [648, 156] on span "NO DATA FOUND" at bounding box center [552, 160] width 366 height 23
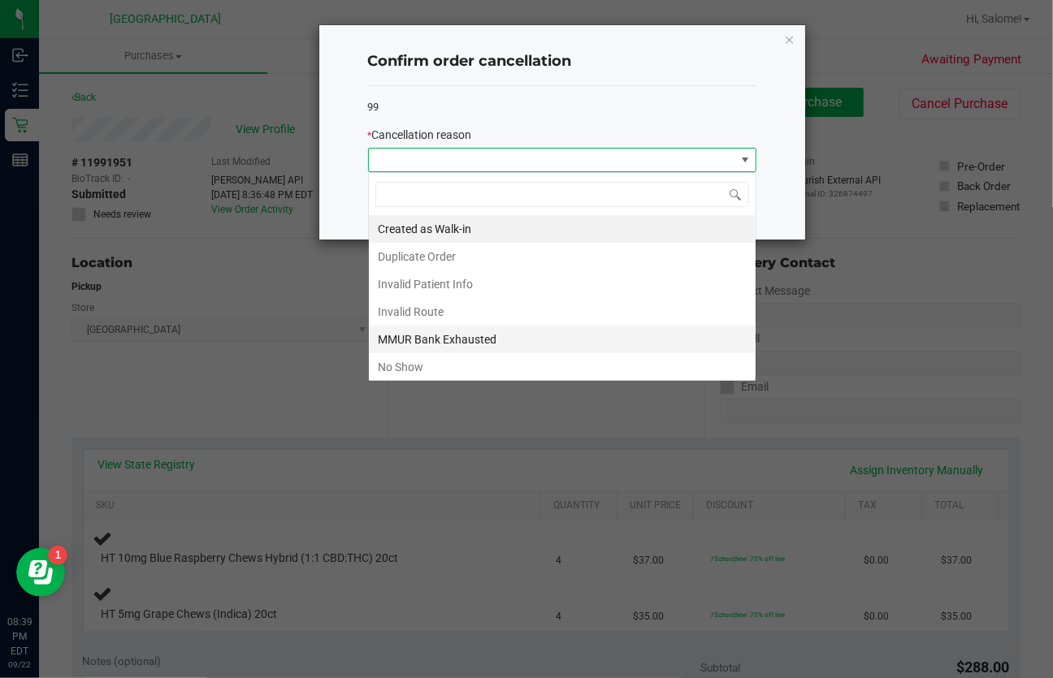
scroll to position [24, 388]
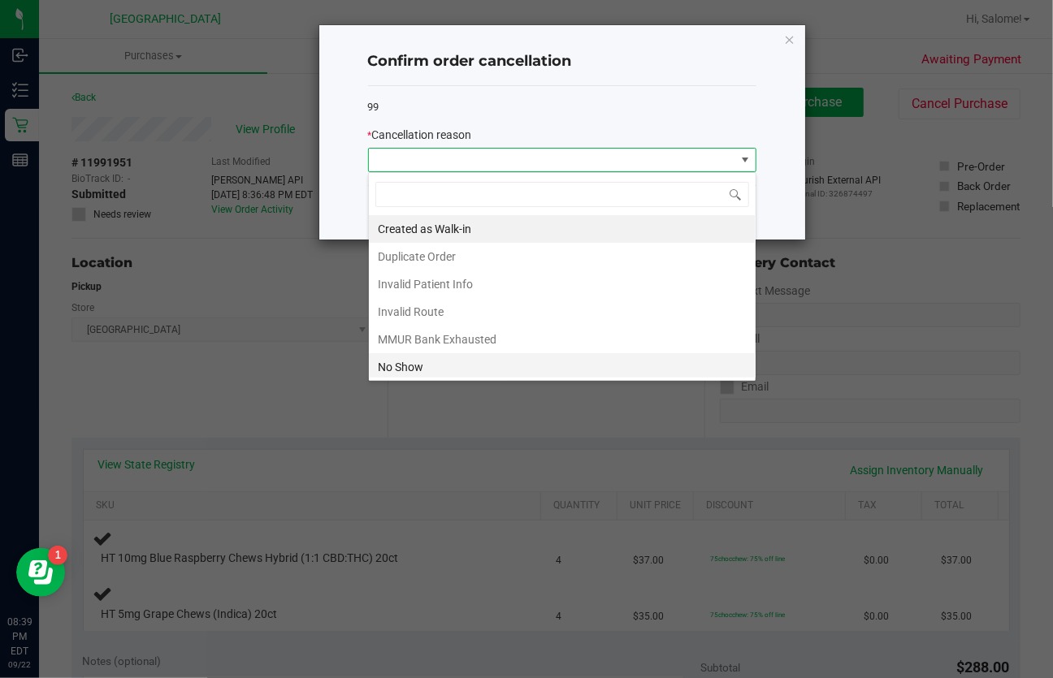
click at [500, 355] on li "No Show" at bounding box center [562, 367] width 387 height 28
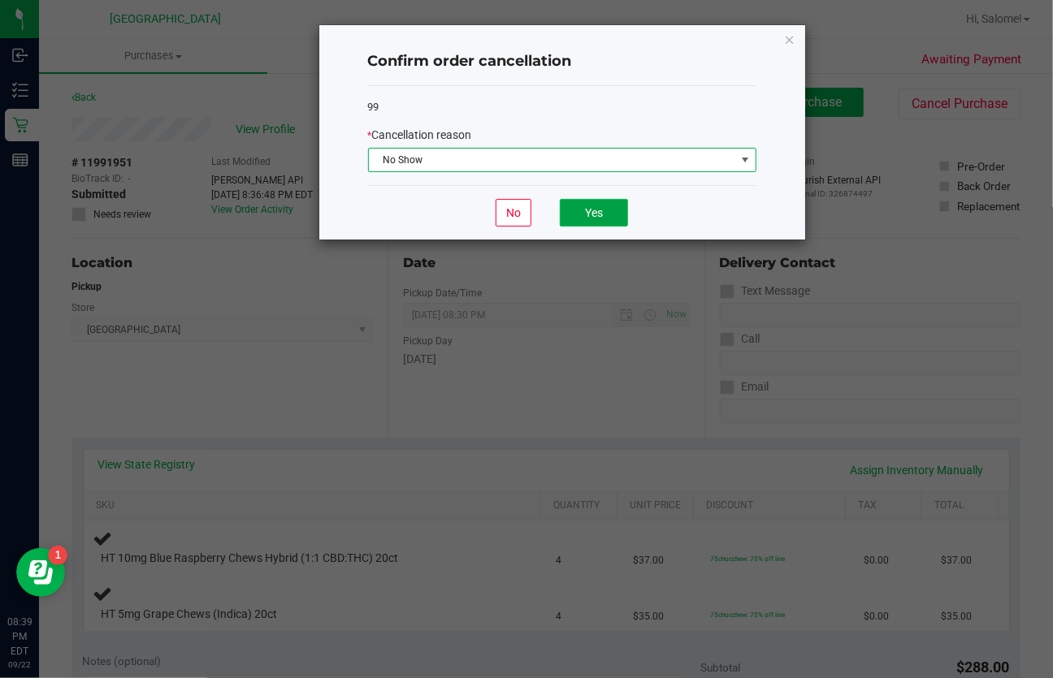
click at [600, 205] on button "Yes" at bounding box center [594, 213] width 68 height 28
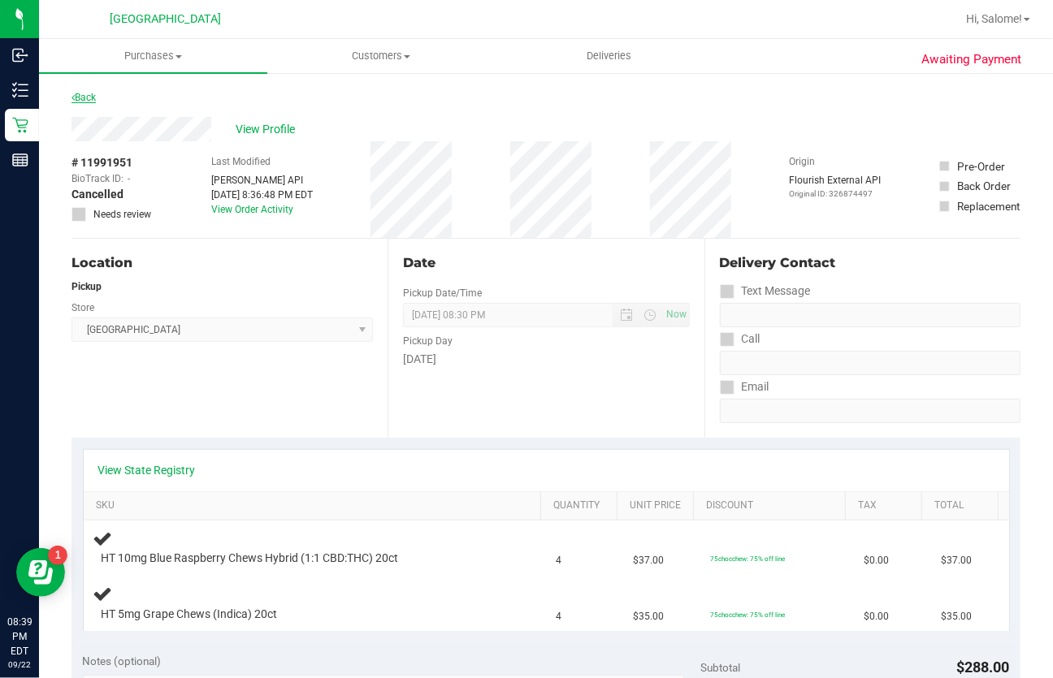
click at [77, 97] on link "Back" at bounding box center [83, 97] width 24 height 11
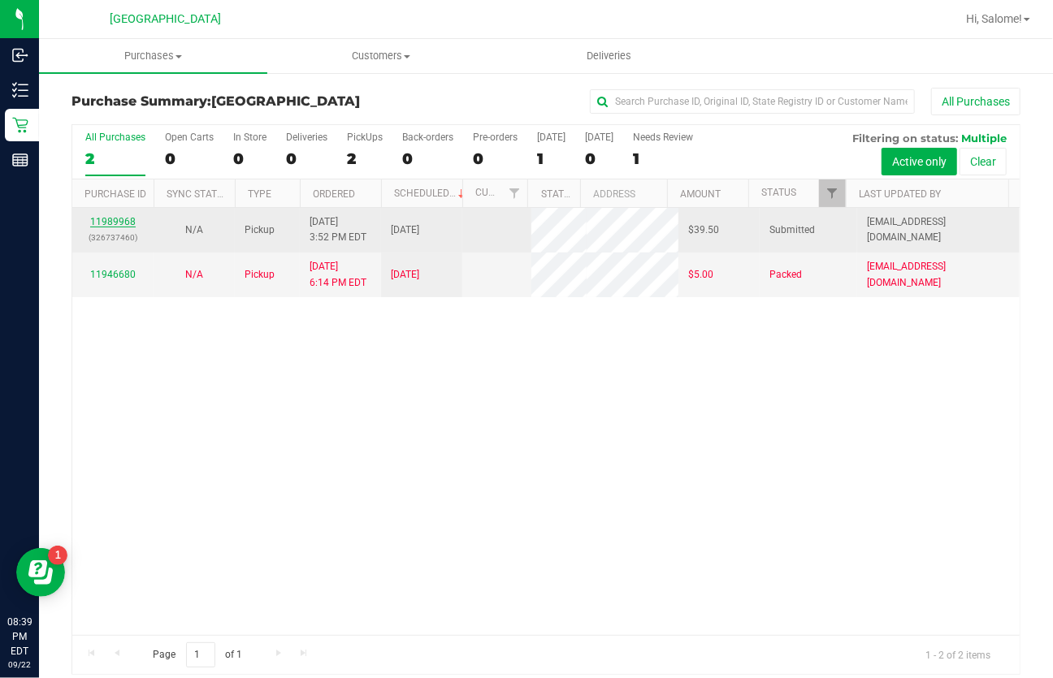
click at [127, 222] on link "11989968" at bounding box center [112, 221] width 45 height 11
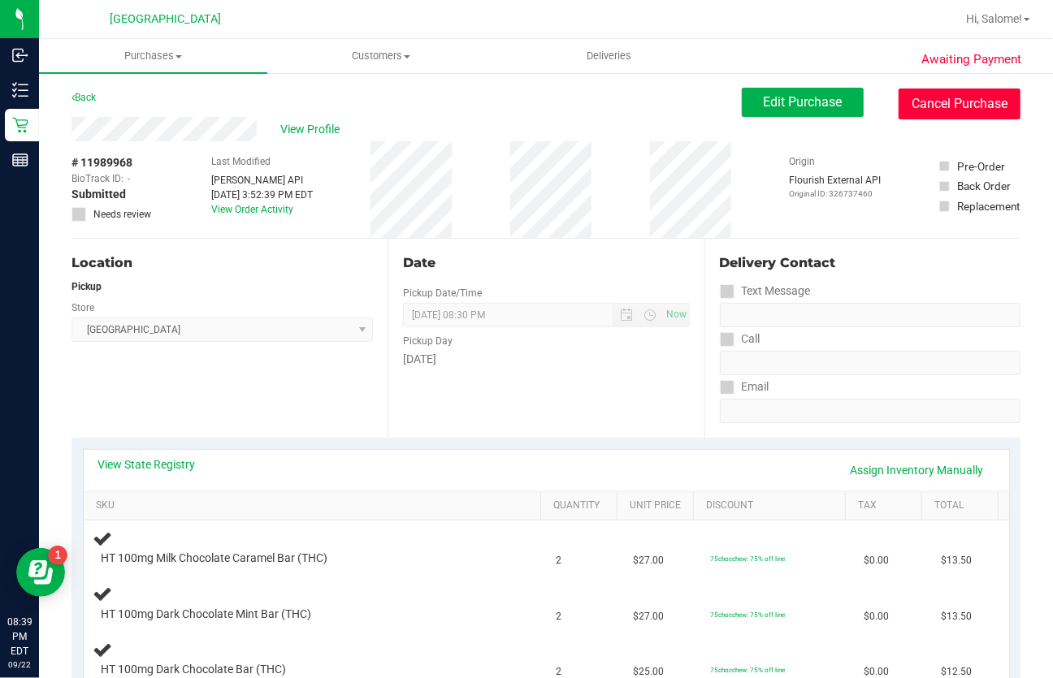
click at [969, 106] on button "Cancel Purchase" at bounding box center [959, 104] width 122 height 31
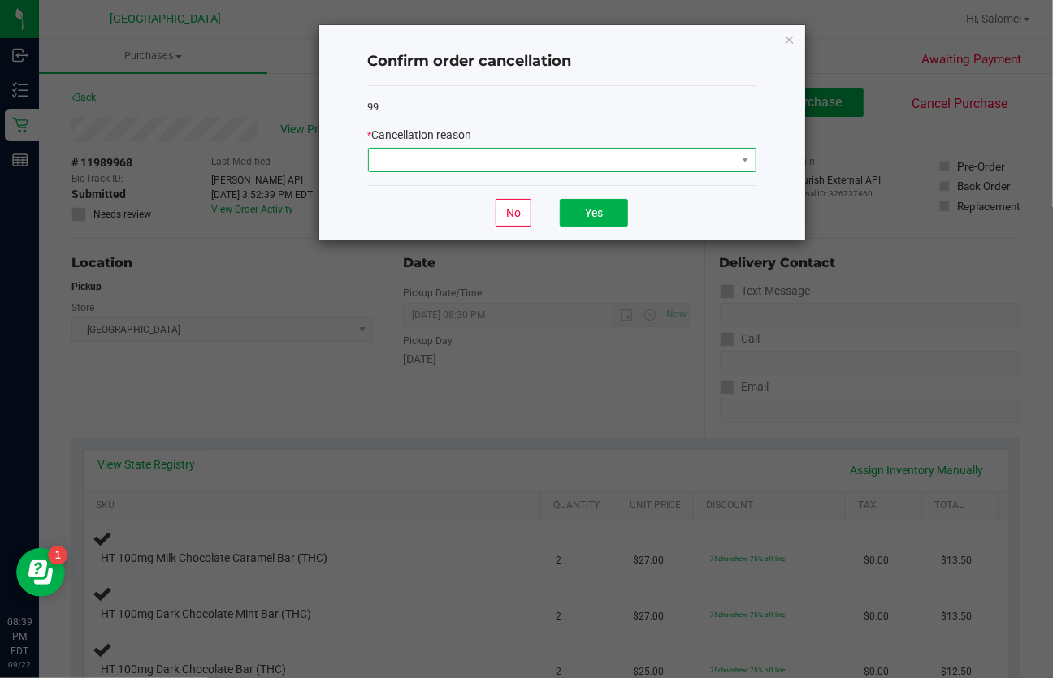
click at [520, 151] on span at bounding box center [552, 160] width 366 height 23
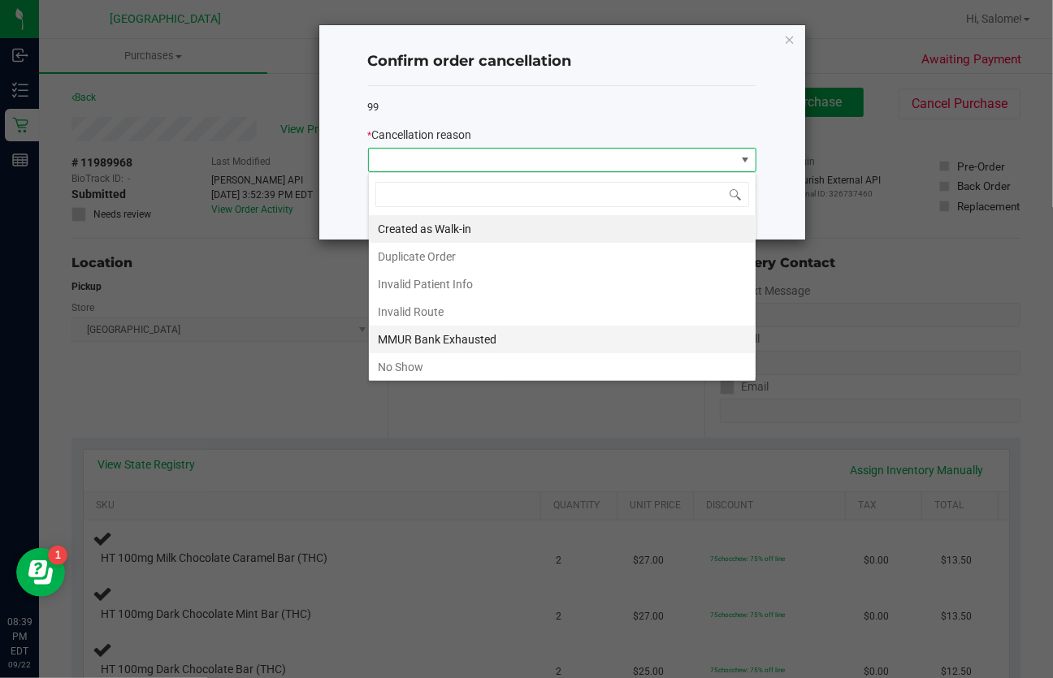
scroll to position [24, 388]
click at [457, 362] on li "No Show" at bounding box center [562, 367] width 387 height 28
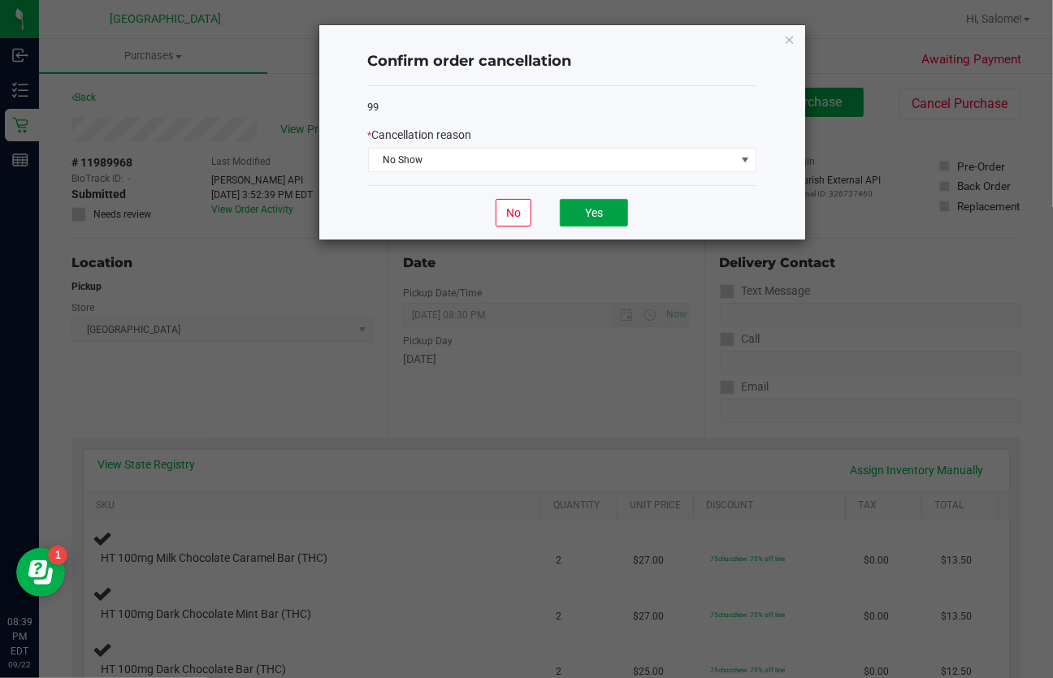
click at [595, 215] on button "Yes" at bounding box center [594, 213] width 68 height 28
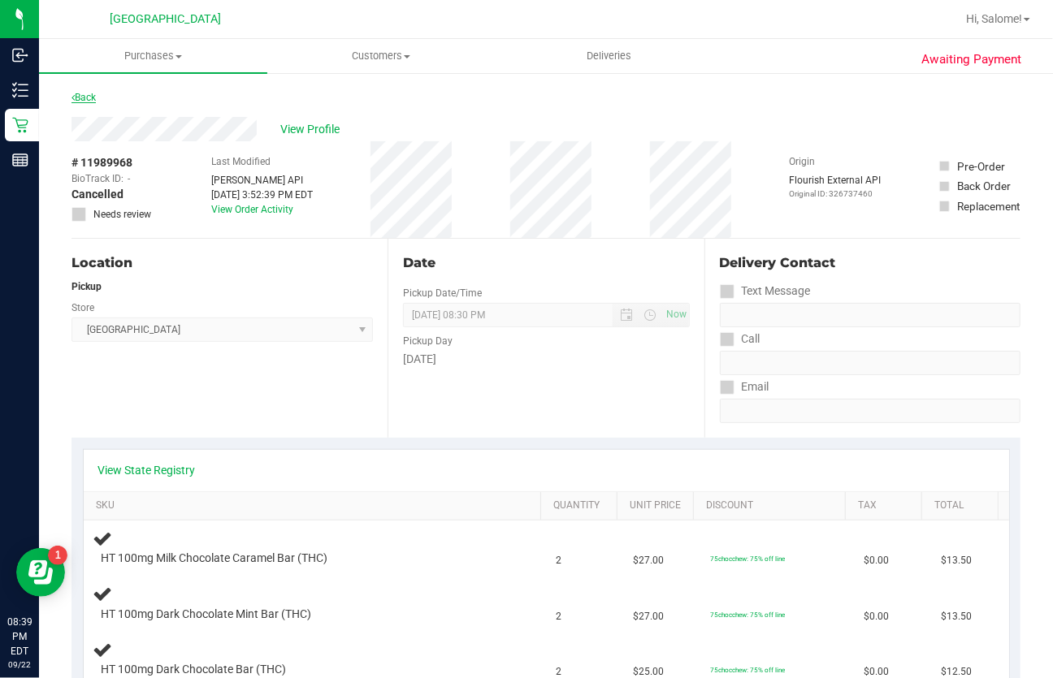
click at [87, 95] on link "Back" at bounding box center [83, 97] width 24 height 11
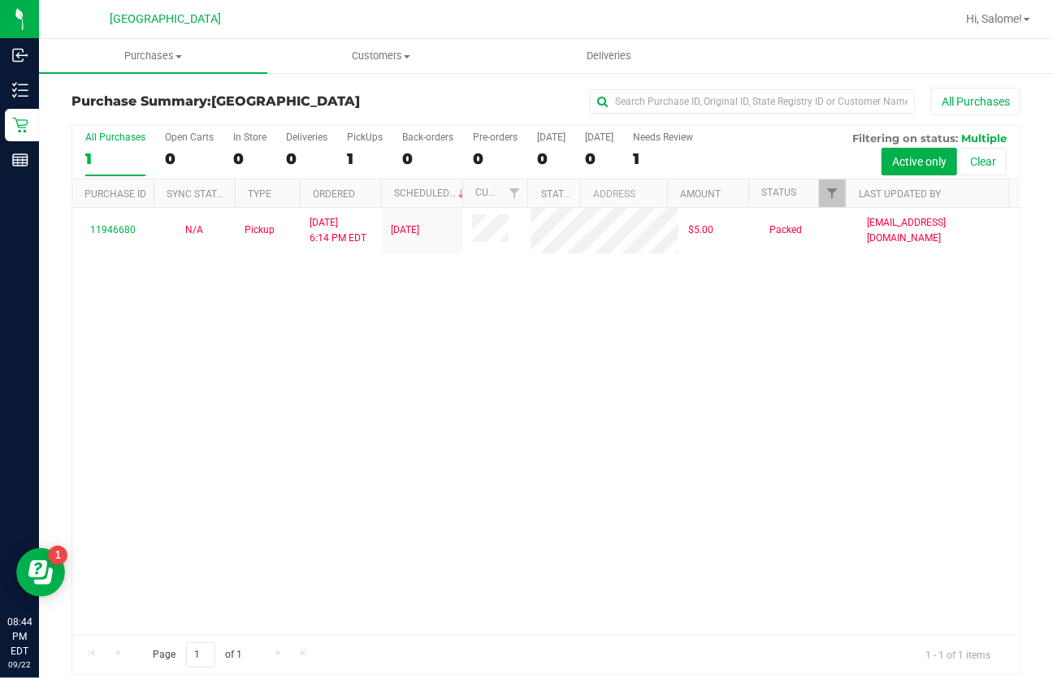
click at [994, 8] on div "Hi, Salome!" at bounding box center [997, 19] width 77 height 28
click at [991, 22] on span "Hi, Salome!" at bounding box center [994, 18] width 56 height 13
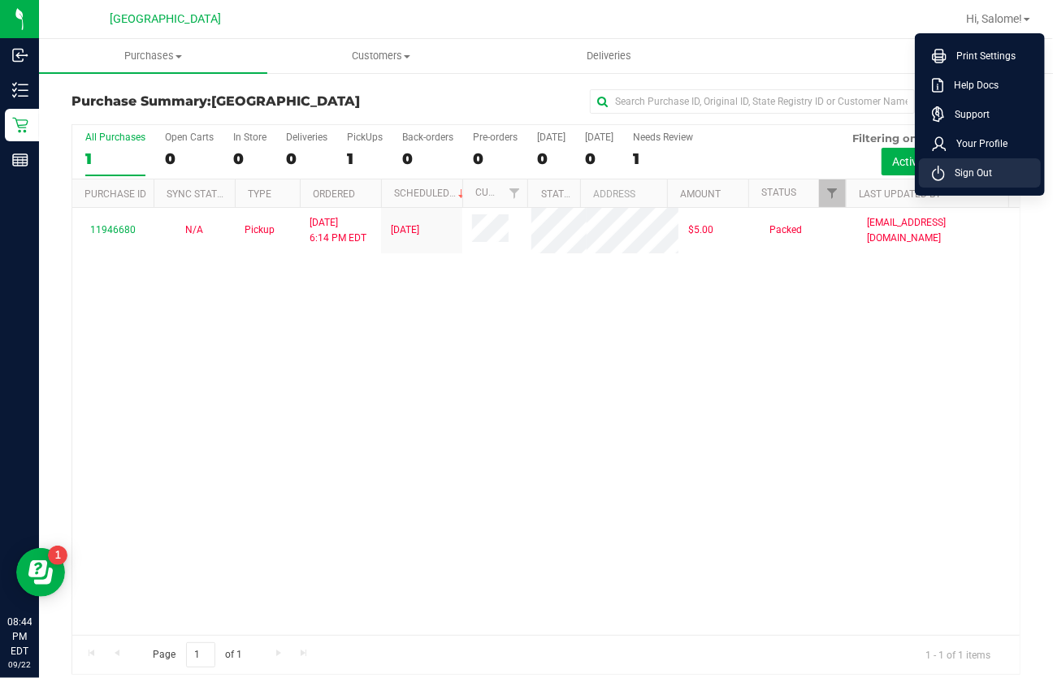
click at [977, 175] on span "Sign Out" at bounding box center [968, 173] width 47 height 16
